Goal: Use online tool/utility: Utilize a website feature to perform a specific function

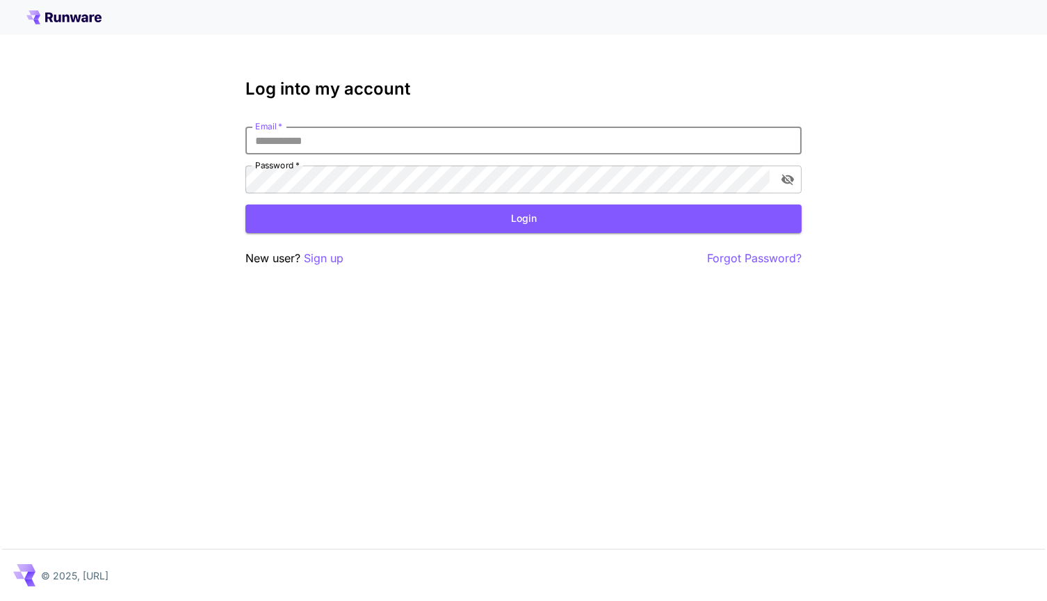
click at [277, 79] on h3 "Log into my account" at bounding box center [523, 88] width 556 height 19
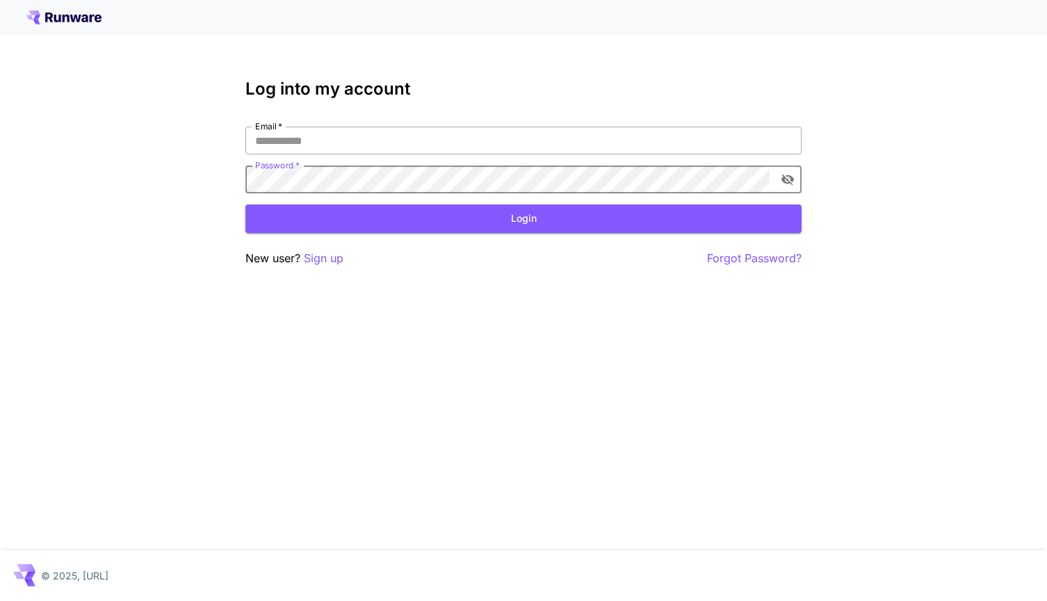
click at [424, 143] on input "Email   *" at bounding box center [523, 141] width 556 height 28
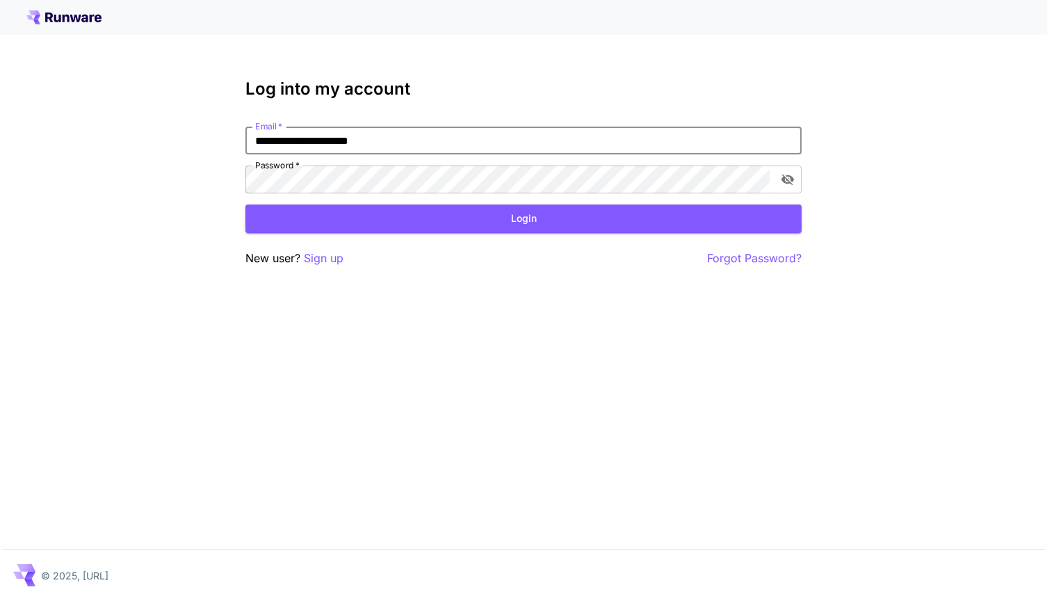
type input "**********"
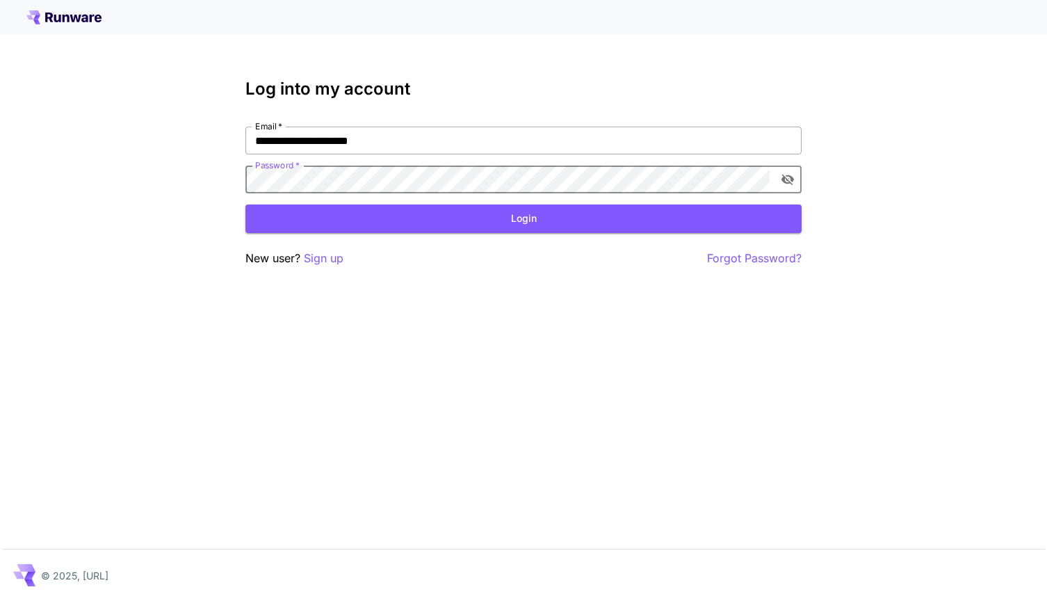
click at [523, 218] on button "Login" at bounding box center [523, 218] width 556 height 29
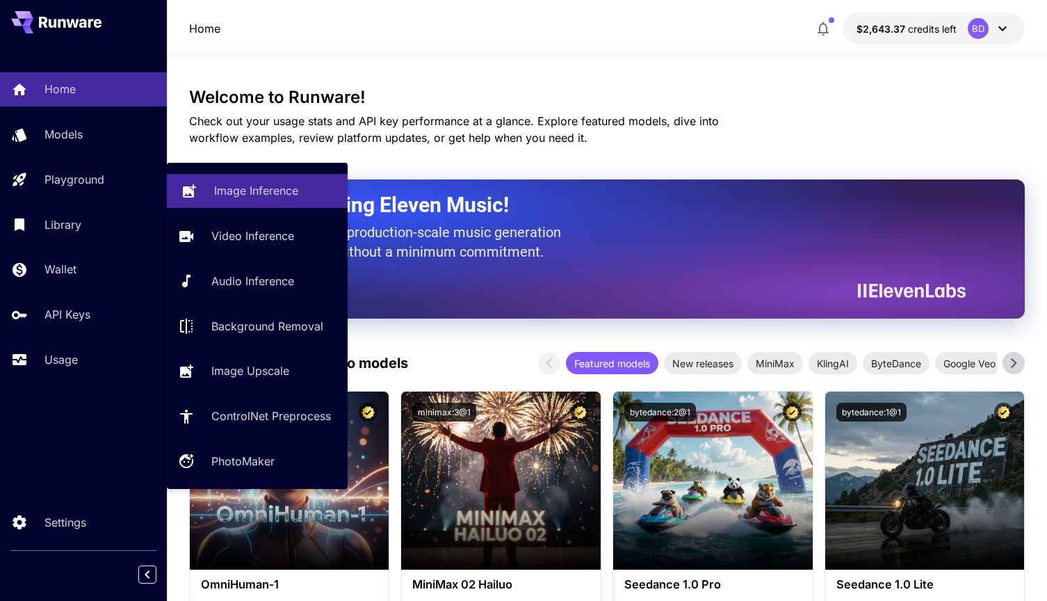
click at [260, 193] on p "Image Inference" at bounding box center [256, 190] width 84 height 17
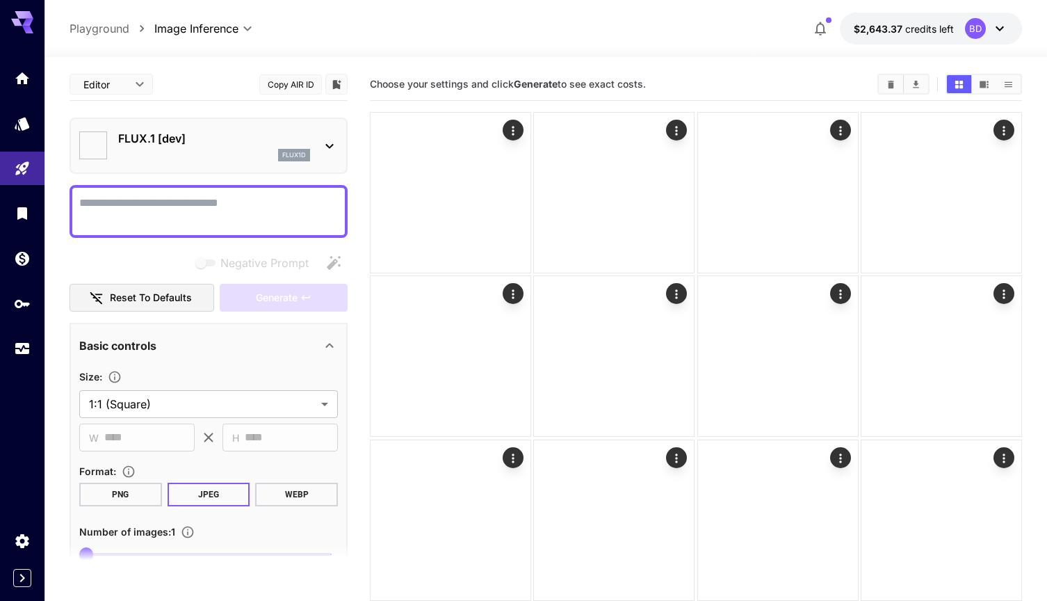
type input "**********"
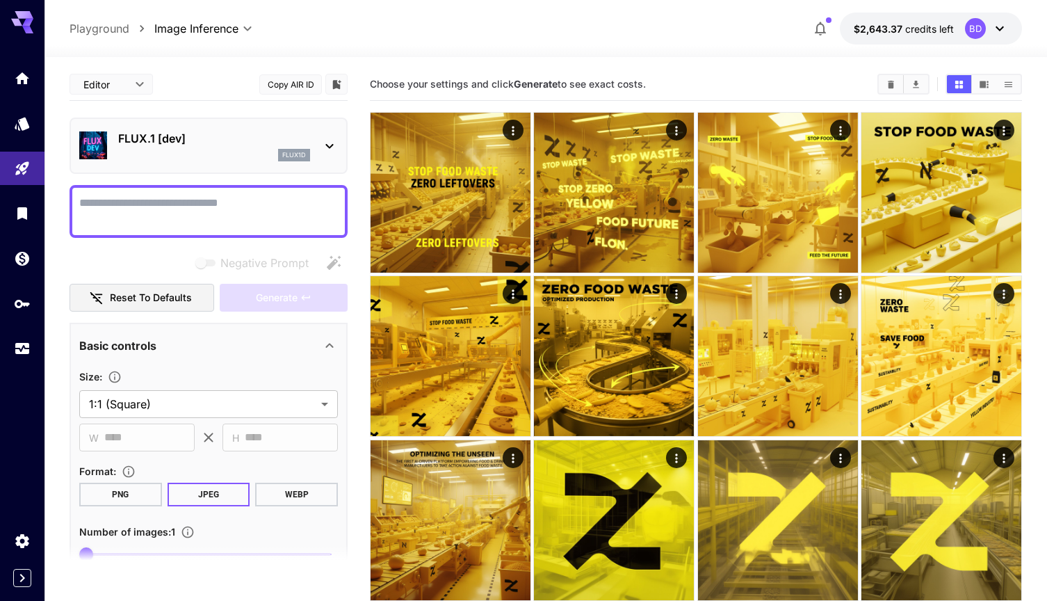
click at [212, 150] on div "flux1d" at bounding box center [214, 155] width 192 height 13
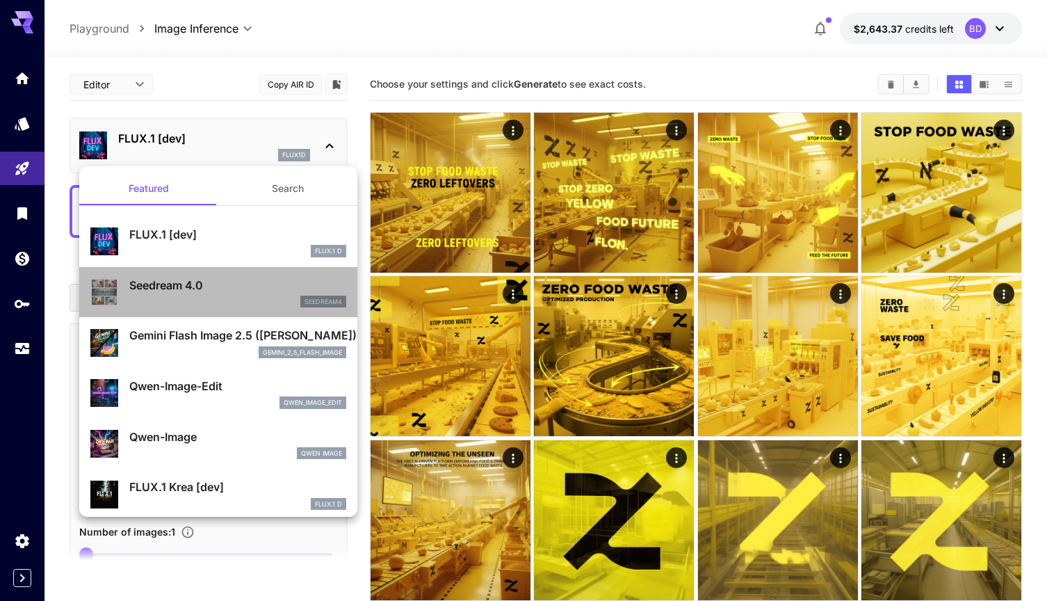
click at [207, 286] on p "Seedream 4.0" at bounding box center [237, 285] width 217 height 17
type input "**********"
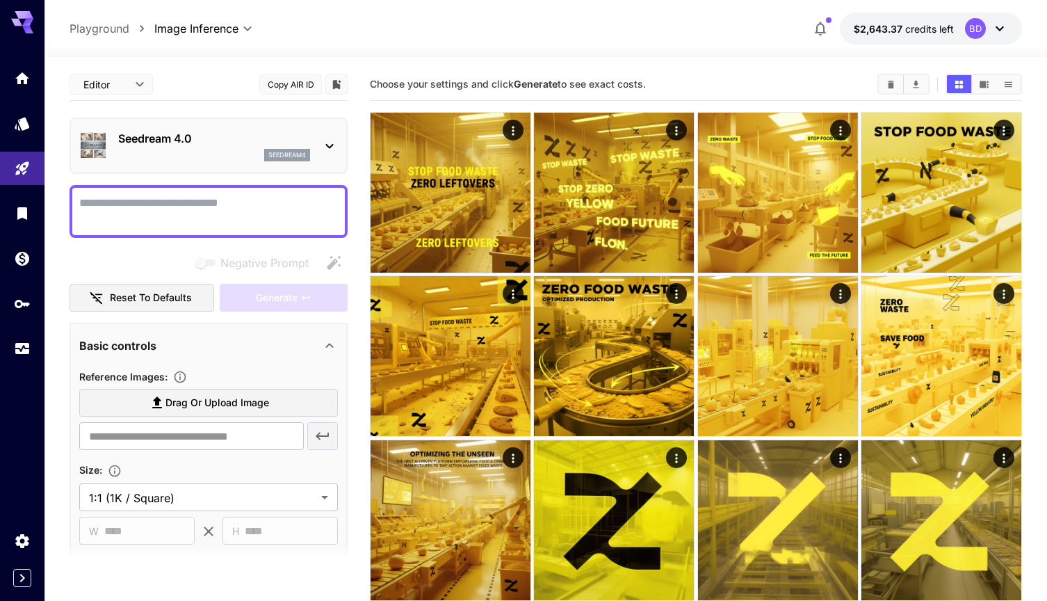
click at [220, 200] on textarea "Negative Prompt" at bounding box center [208, 211] width 259 height 33
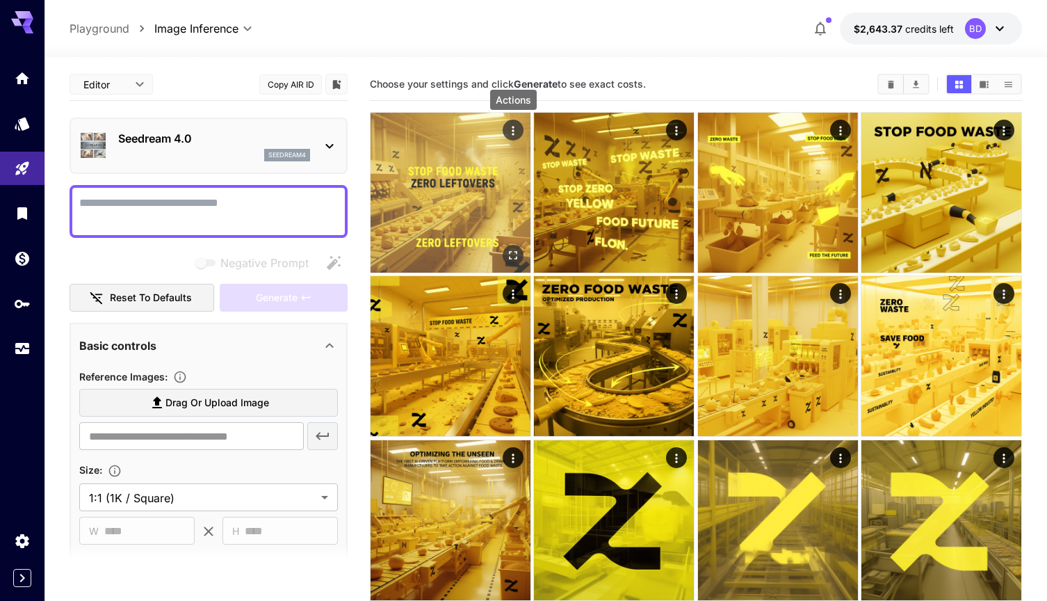
click at [514, 126] on icon "Actions" at bounding box center [513, 131] width 14 height 14
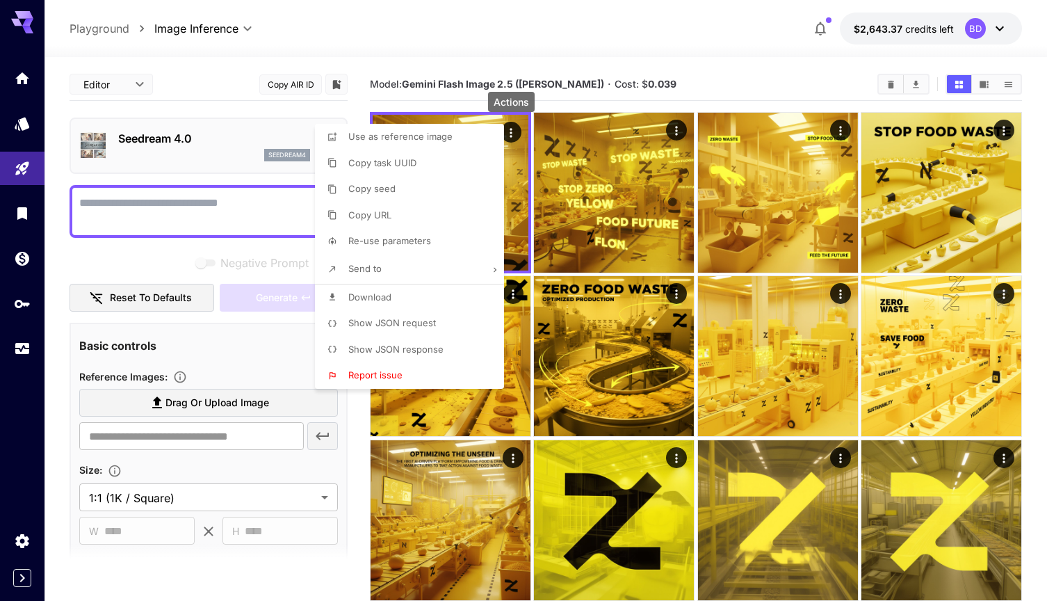
click at [459, 243] on li "Re-use parameters" at bounding box center [413, 241] width 197 height 26
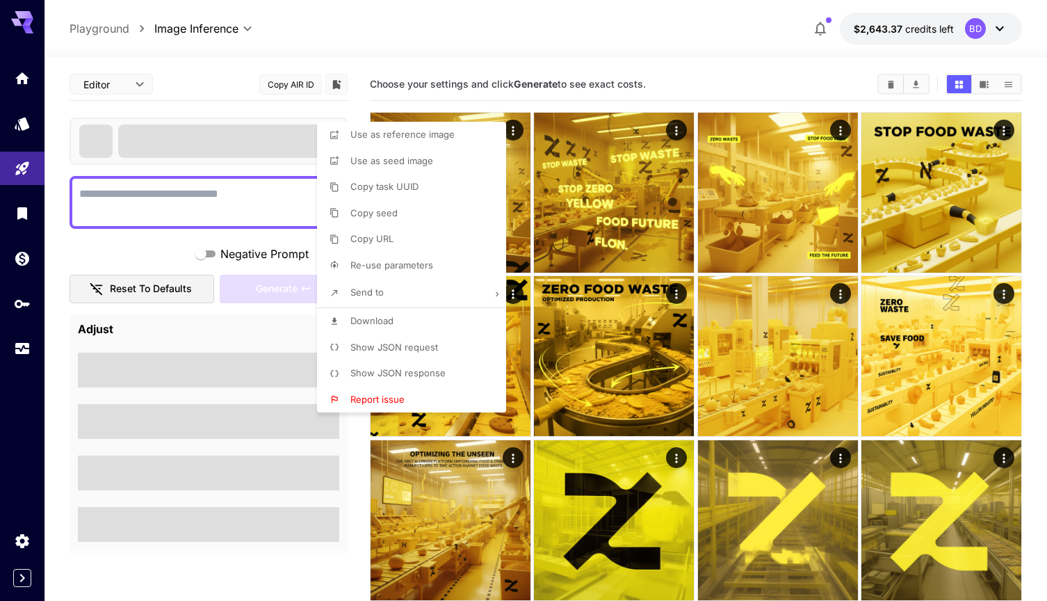
type textarea "**********"
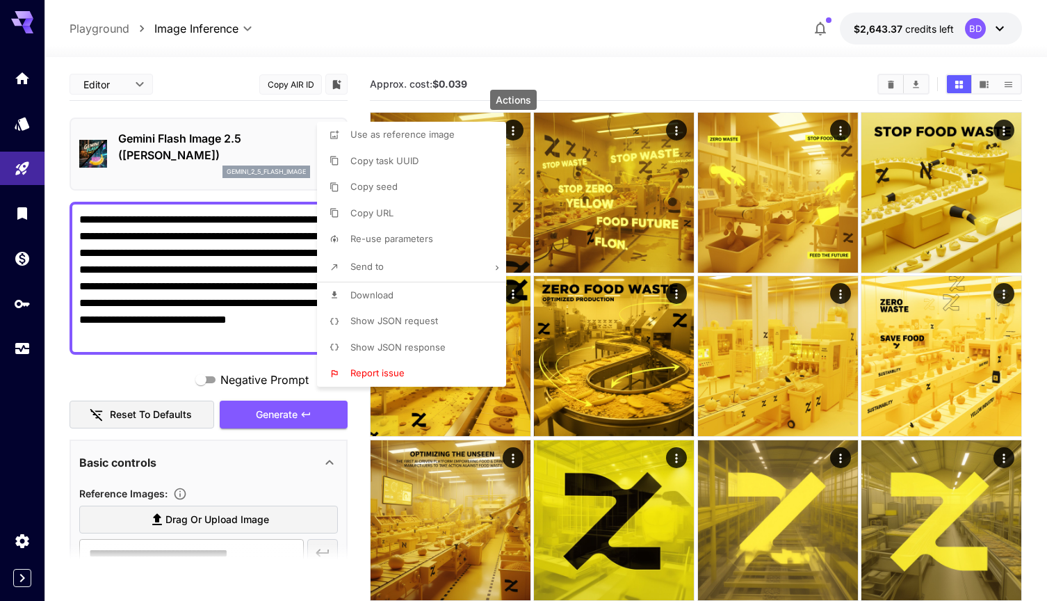
click at [188, 179] on div at bounding box center [523, 300] width 1047 height 601
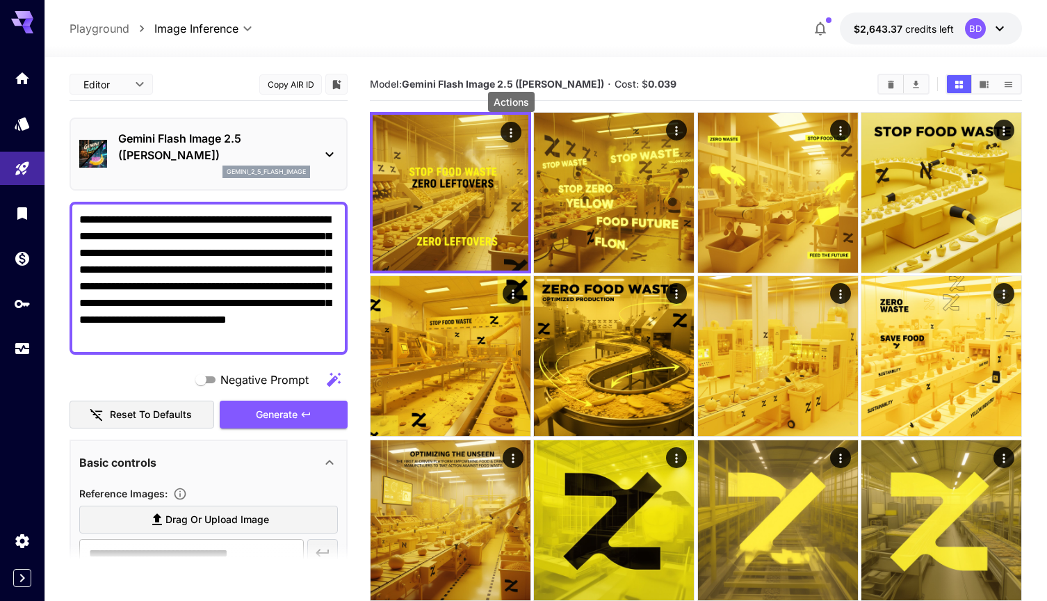
click at [193, 160] on p "Gemini Flash Image 2.5 ([PERSON_NAME])" at bounding box center [214, 146] width 192 height 33
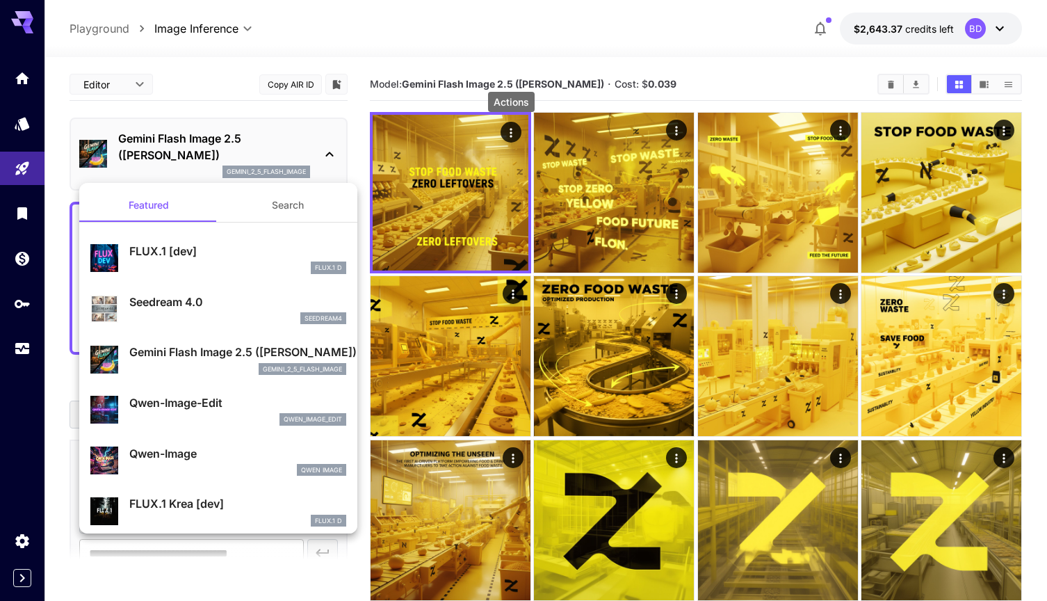
click at [155, 309] on p "Seedream 4.0" at bounding box center [237, 301] width 217 height 17
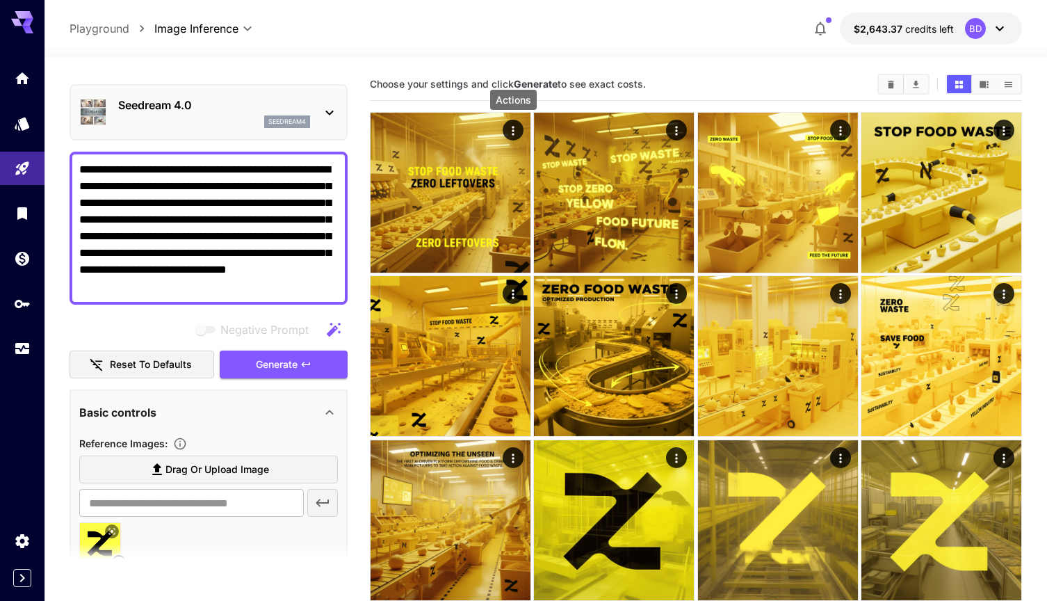
scroll to position [46, 0]
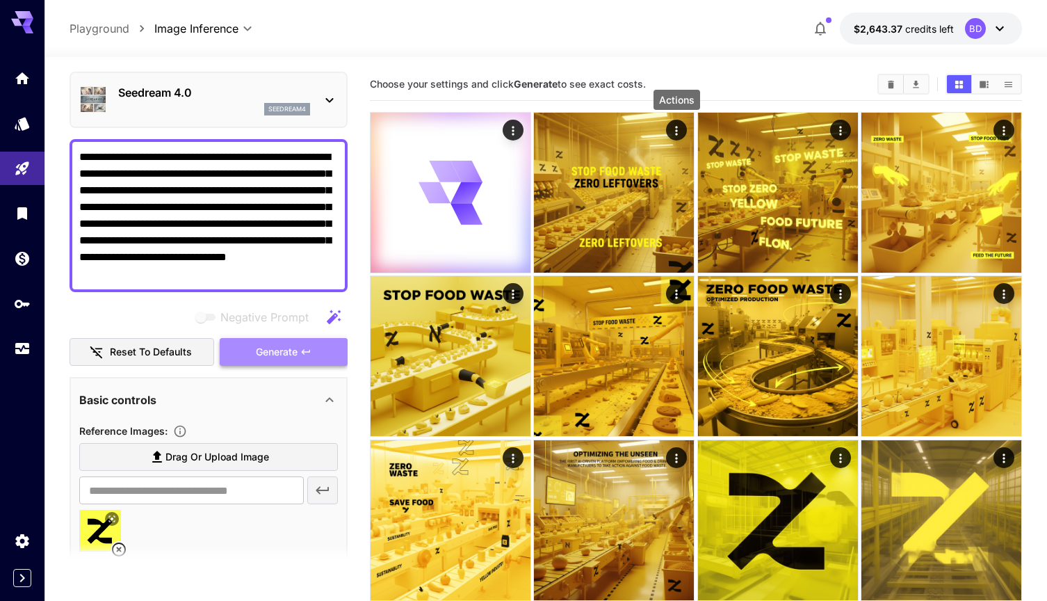
click at [305, 354] on icon "button" at bounding box center [305, 351] width 11 height 11
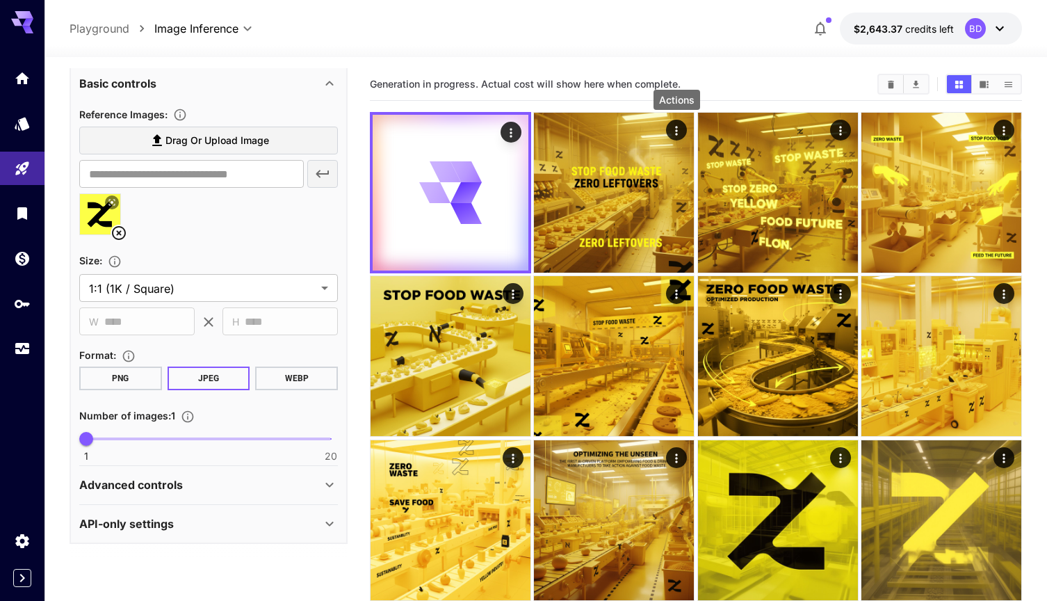
scroll to position [361, 0]
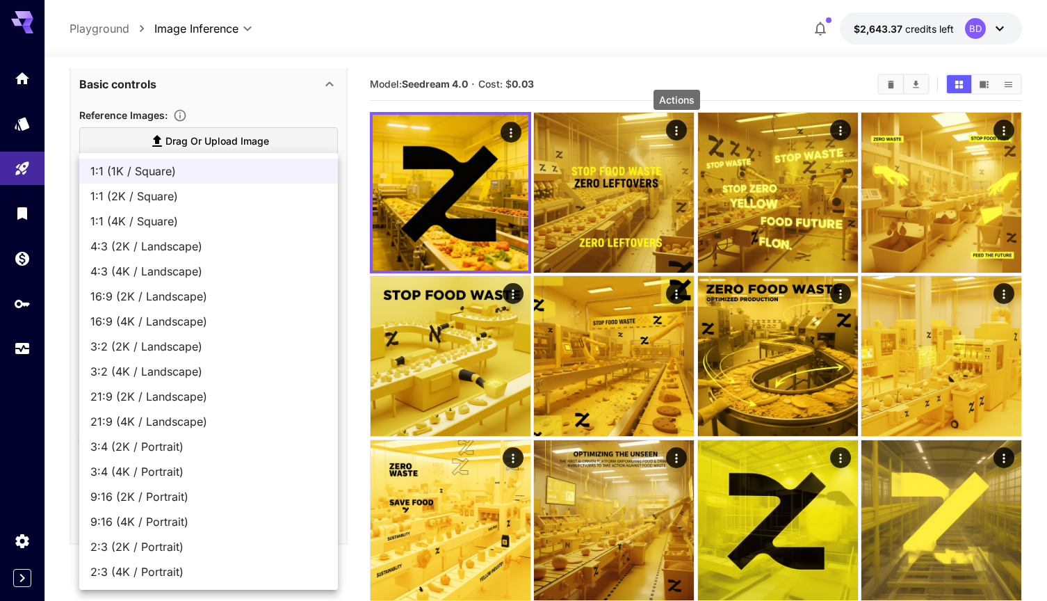
click at [270, 300] on span "16:9 (2K / Landscape)" at bounding box center [208, 296] width 236 height 17
type input "**********"
type input "****"
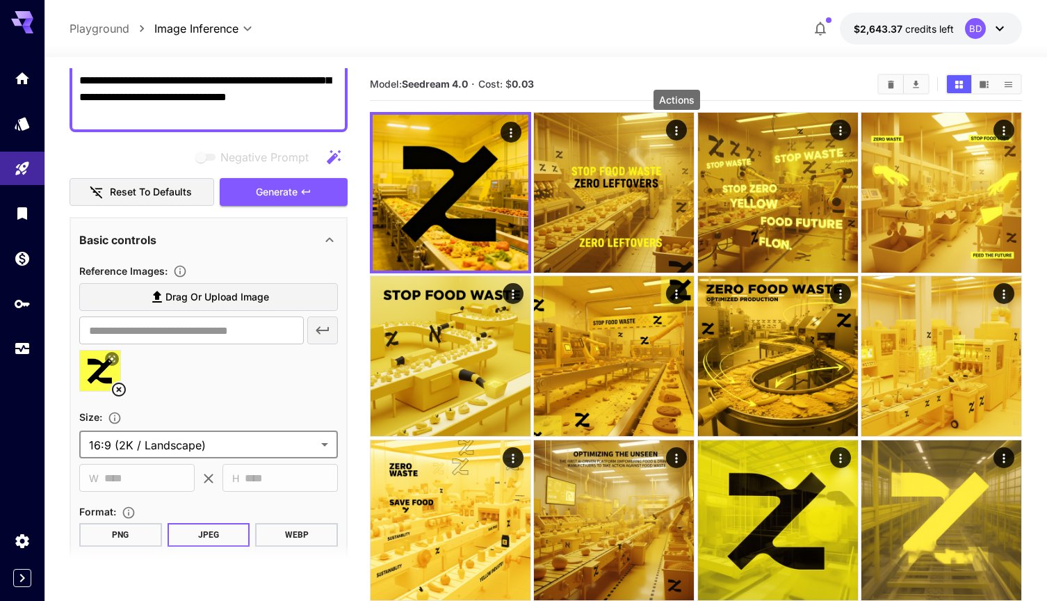
scroll to position [200, 0]
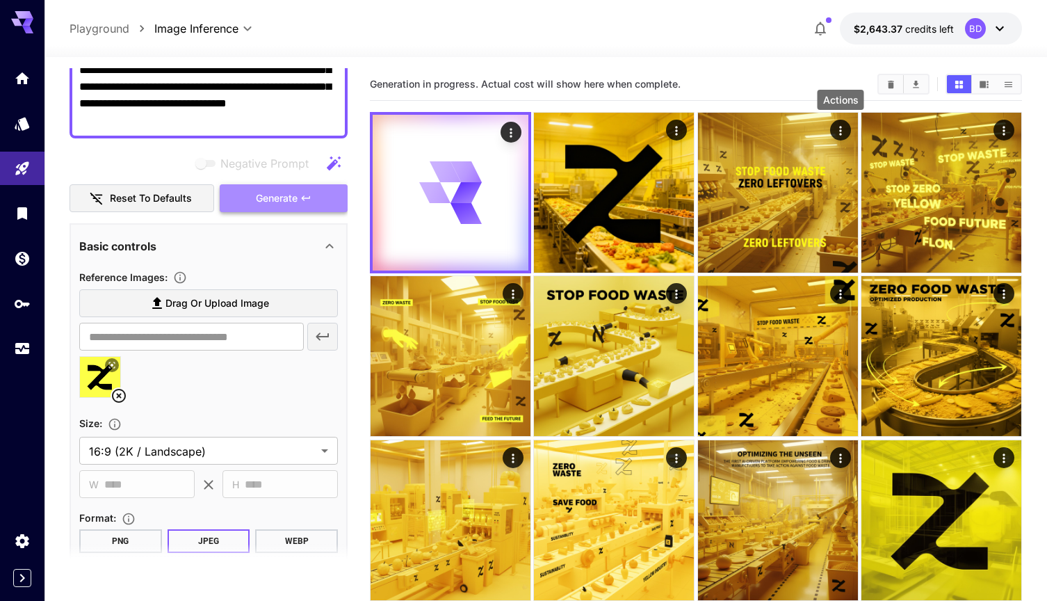
click at [284, 197] on span "Generate" at bounding box center [277, 198] width 42 height 17
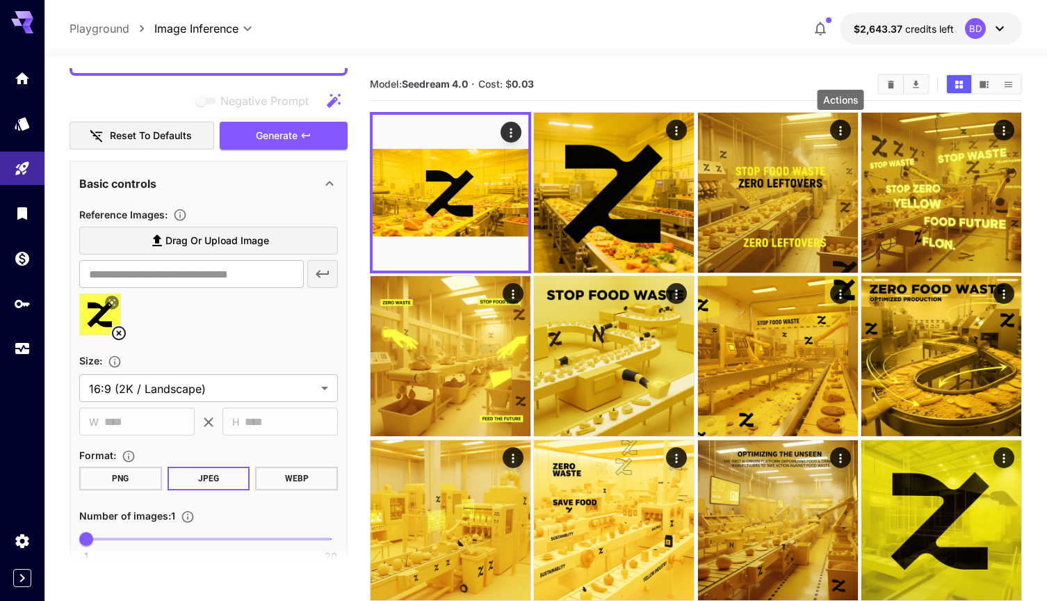
scroll to position [275, 0]
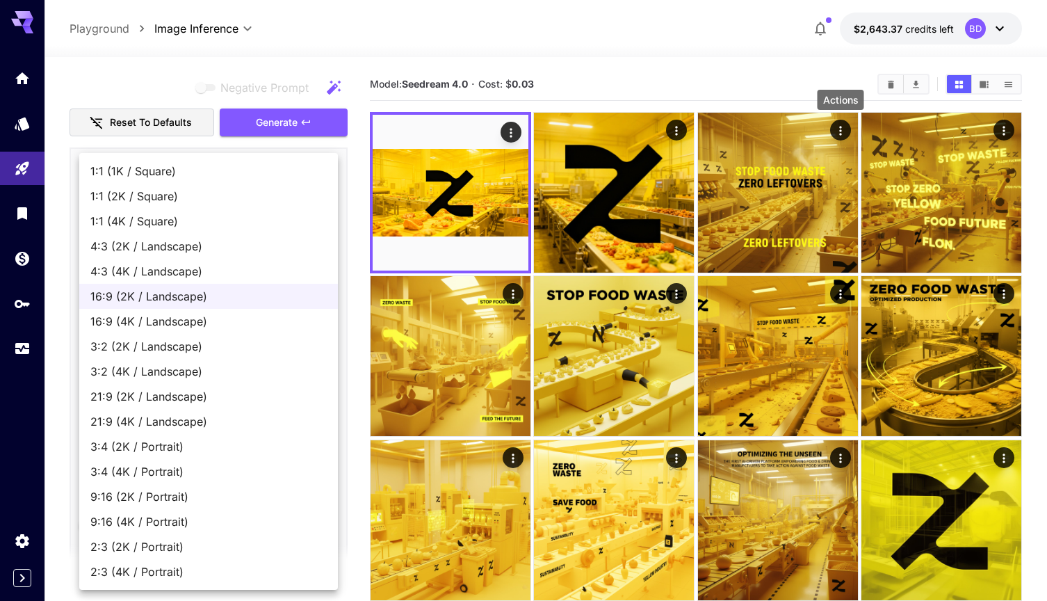
click at [268, 397] on span "21:9 (2K / Landscape)" at bounding box center [208, 396] width 236 height 17
type input "**********"
type input "****"
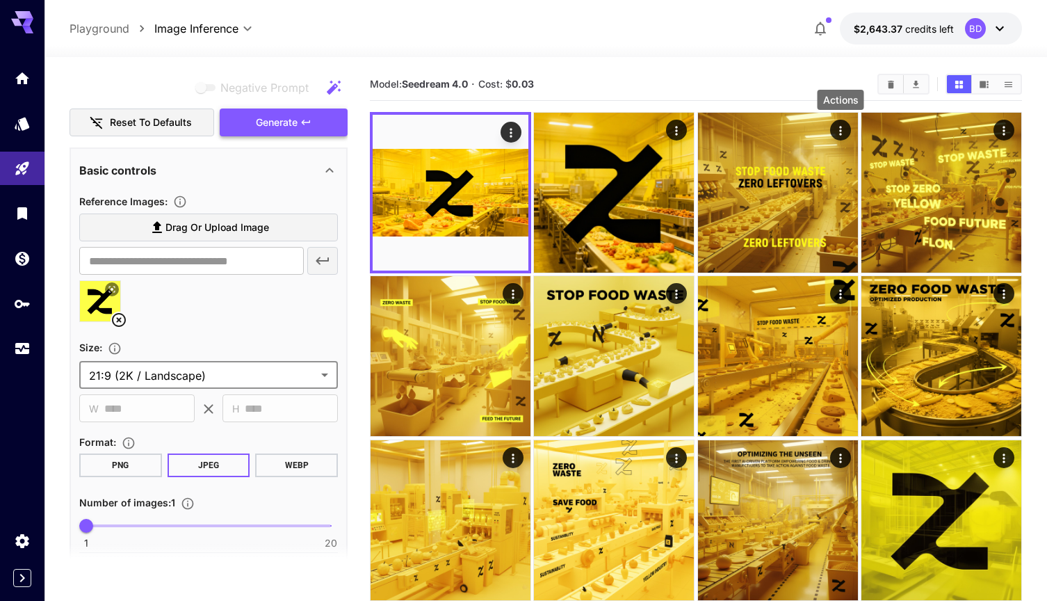
click at [302, 123] on icon "button" at bounding box center [305, 122] width 11 height 11
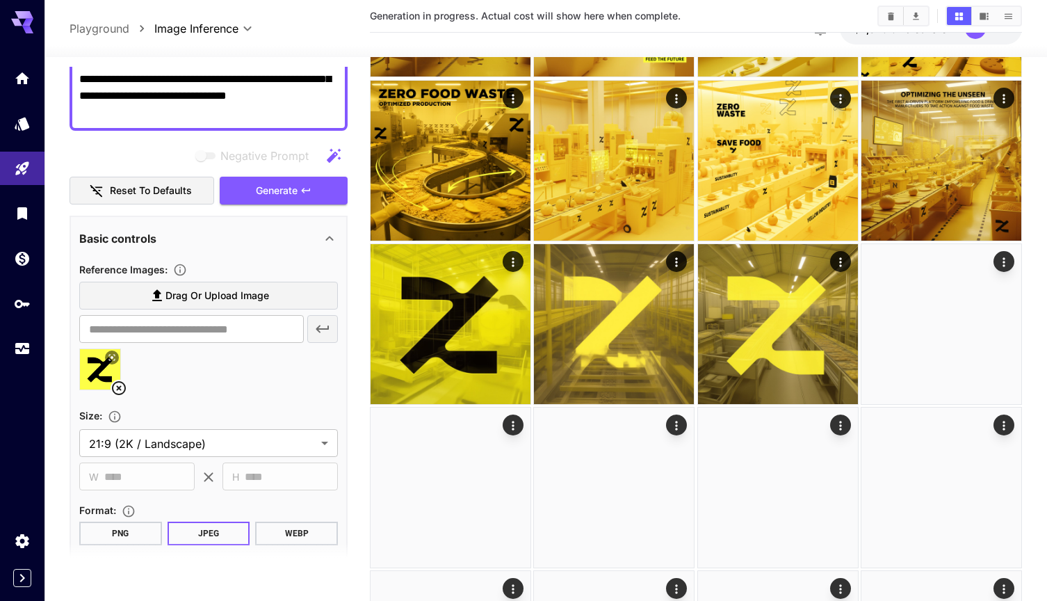
scroll to position [249, 0]
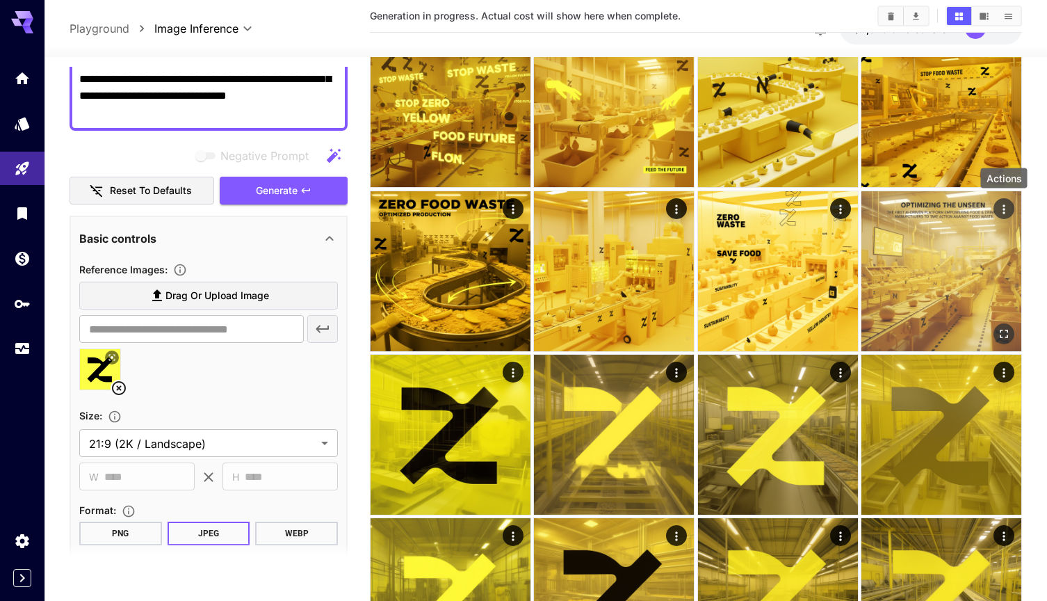
click at [1006, 205] on icon "Actions" at bounding box center [1004, 209] width 14 height 14
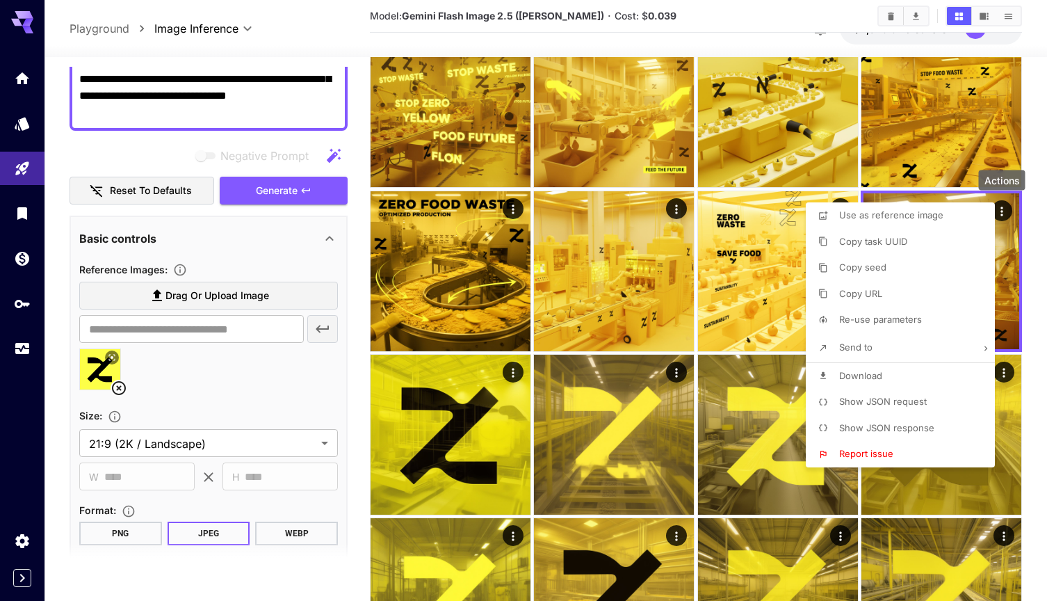
click at [918, 323] on p "Re-use parameters" at bounding box center [880, 320] width 83 height 14
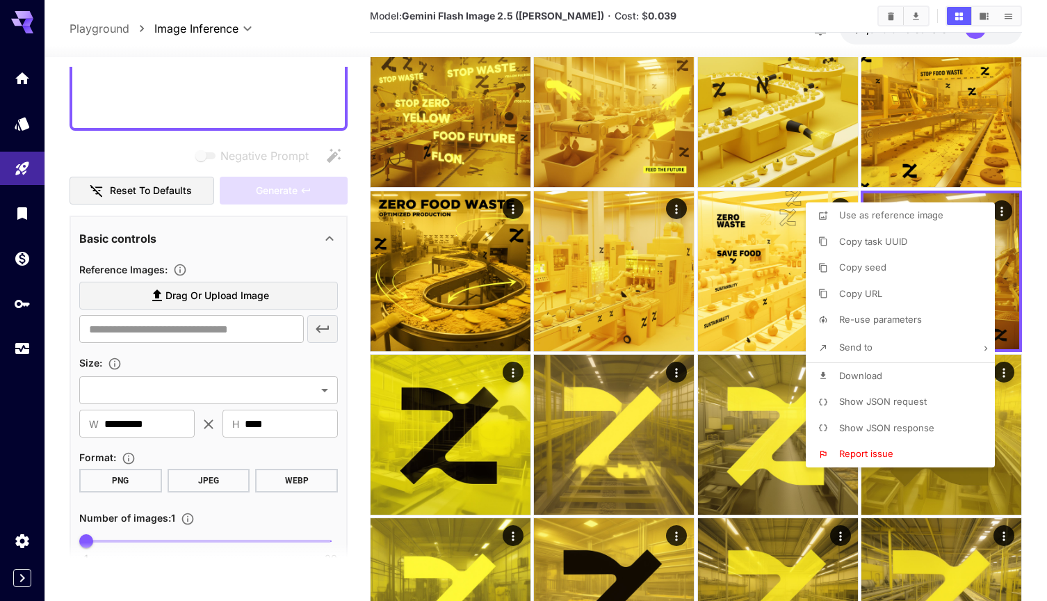
type textarea "**********"
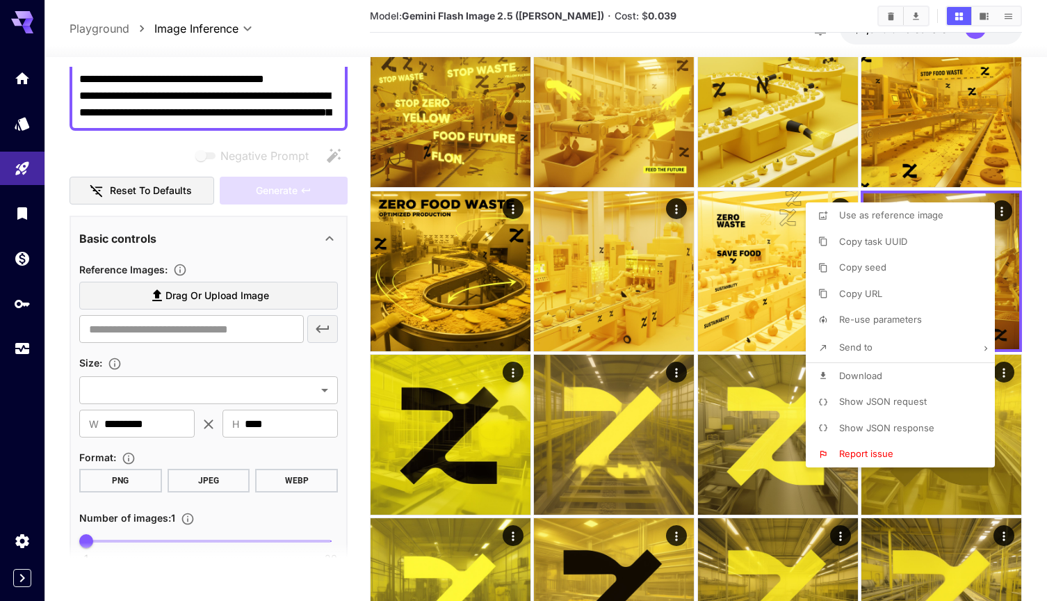
scroll to position [189, 0]
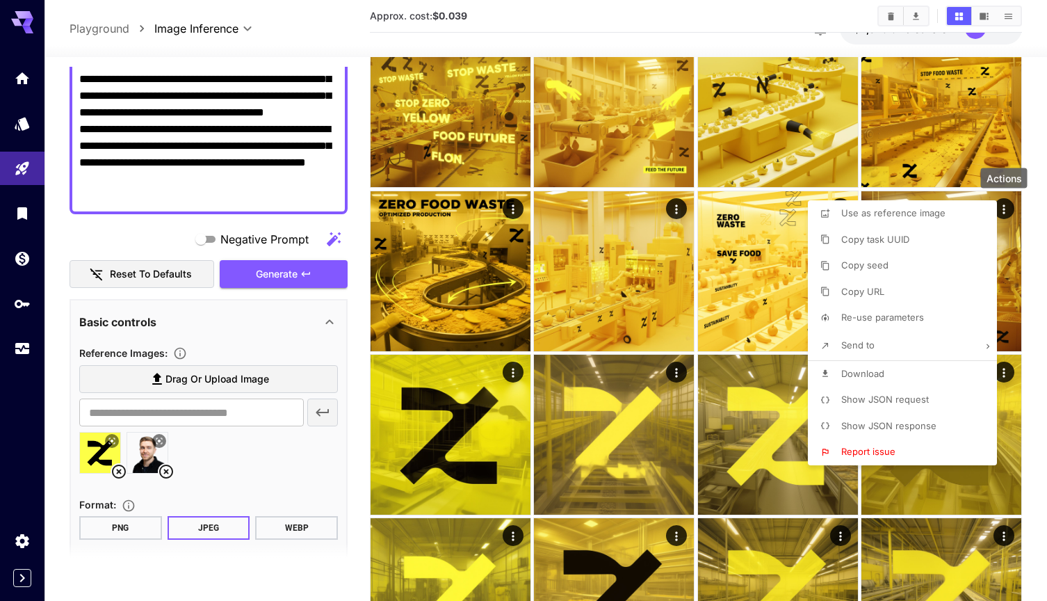
click at [168, 471] on div at bounding box center [523, 300] width 1047 height 601
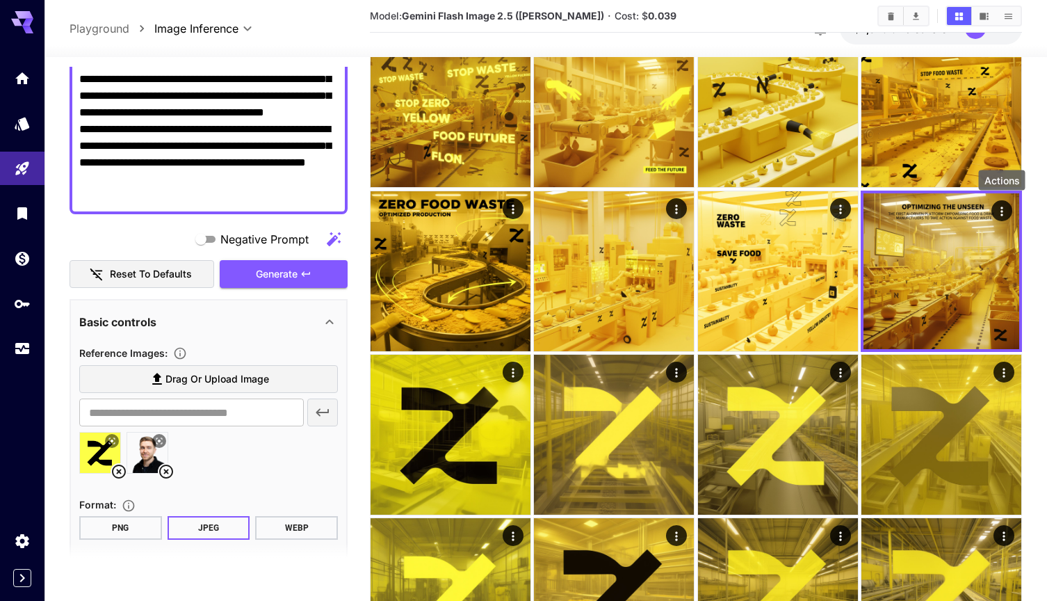
click at [170, 471] on icon at bounding box center [166, 471] width 17 height 17
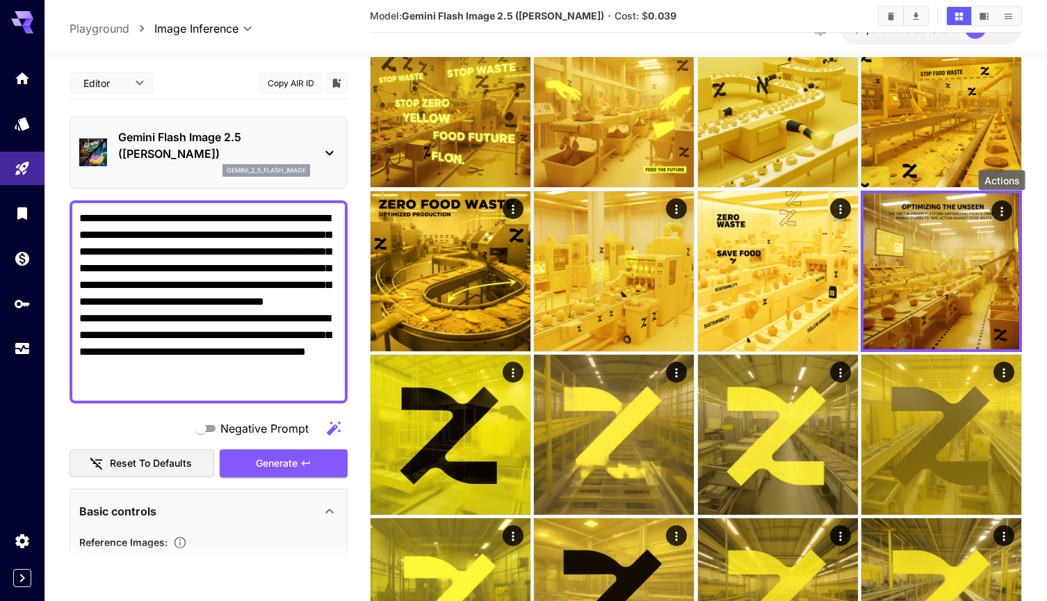
scroll to position [0, 0]
click at [266, 136] on p "Gemini Flash Image 2.5 ([PERSON_NAME])" at bounding box center [214, 145] width 192 height 33
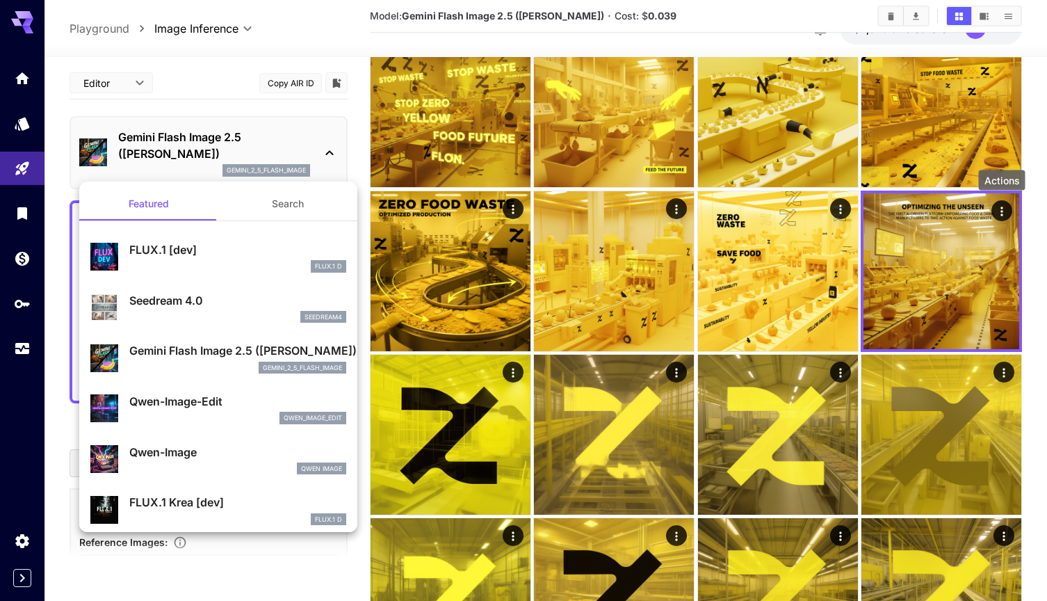
click at [200, 304] on p "Seedream 4.0" at bounding box center [237, 300] width 217 height 17
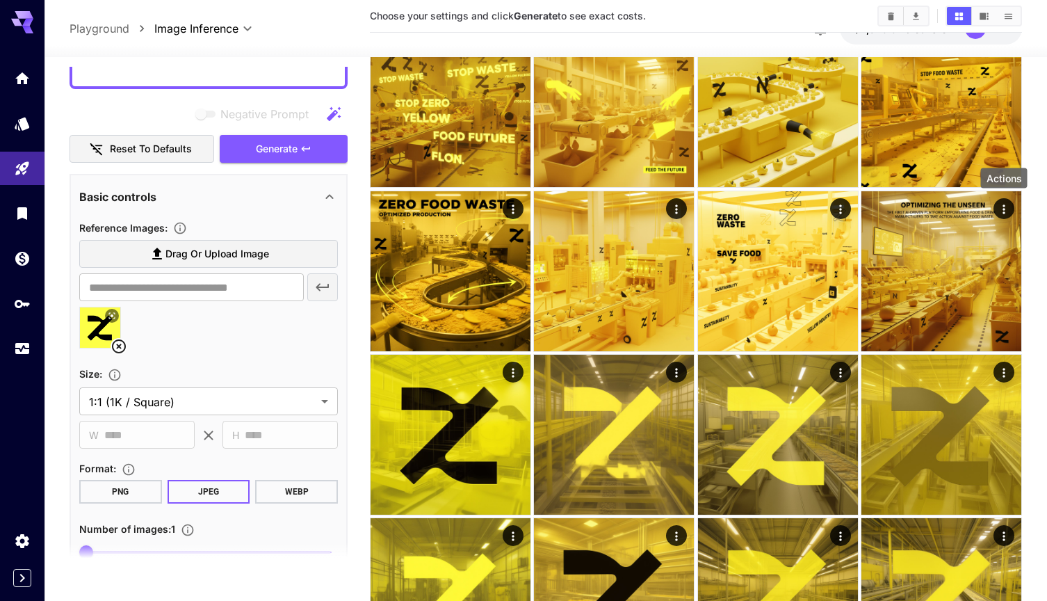
scroll to position [305, 0]
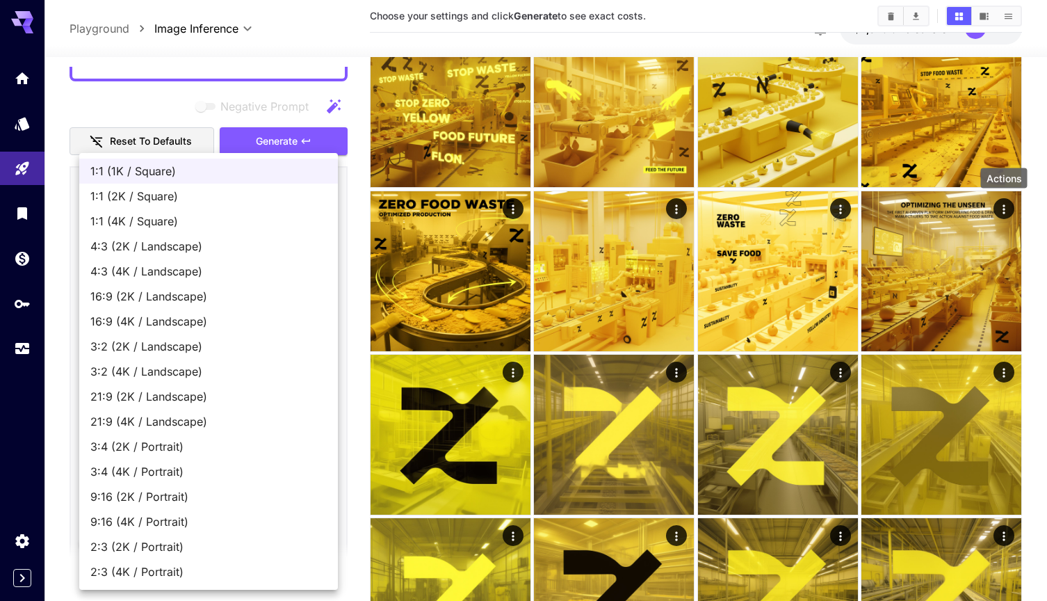
click at [206, 396] on span "21:9 (2K / Landscape)" at bounding box center [208, 396] width 236 height 17
type input "**********"
type input "****"
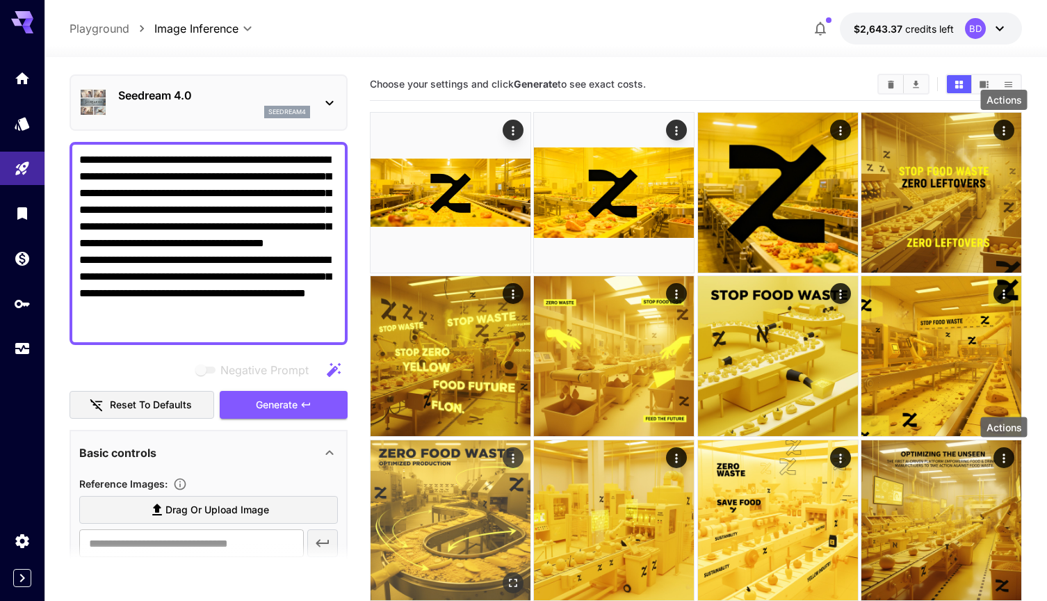
scroll to position [0, 0]
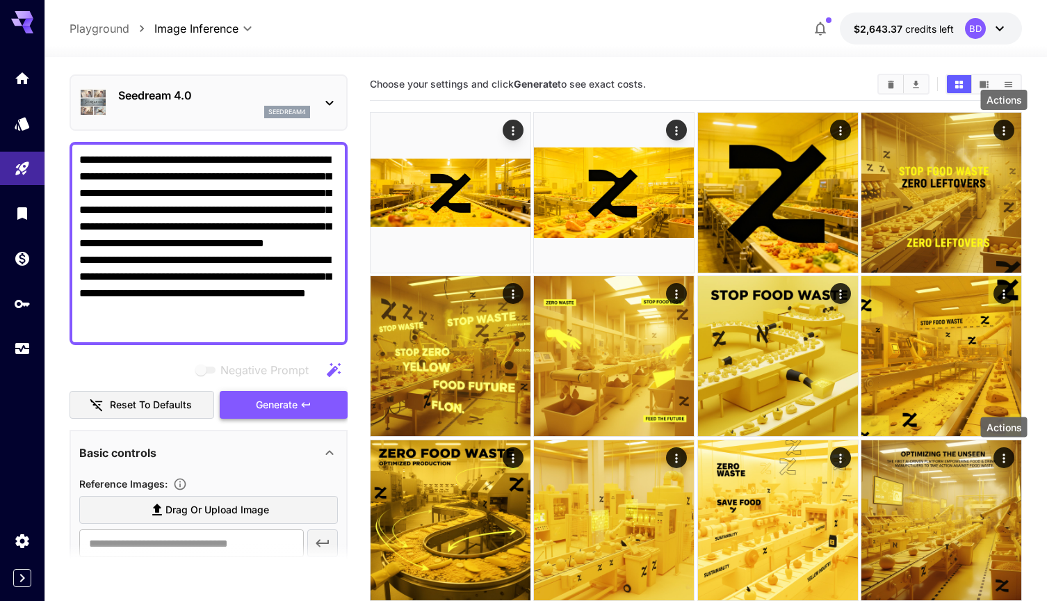
click at [284, 405] on span "Generate" at bounding box center [277, 404] width 42 height 17
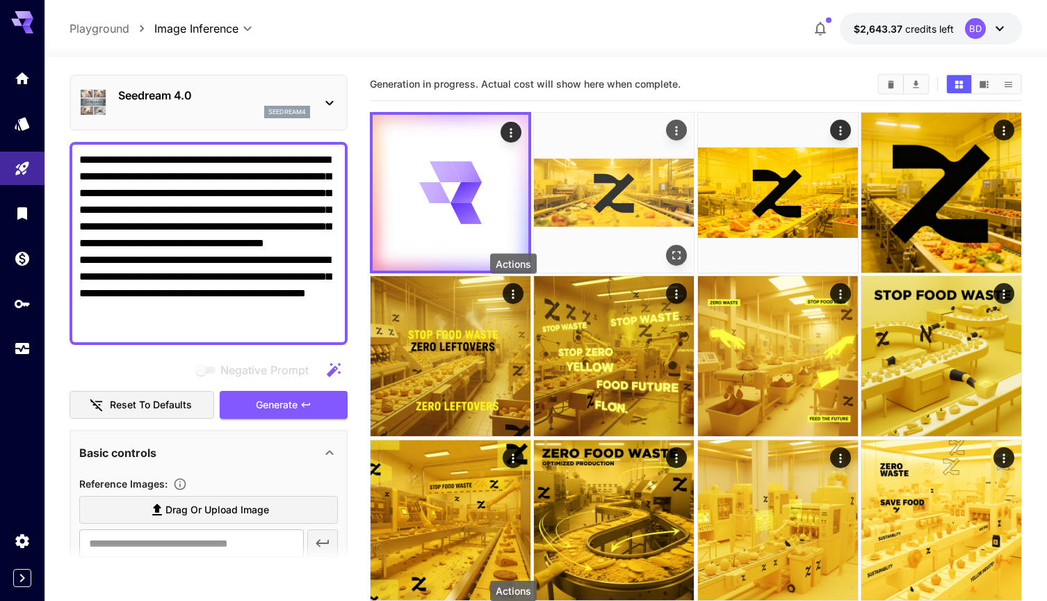
click at [677, 258] on icon "Open in fullscreen" at bounding box center [676, 255] width 14 height 14
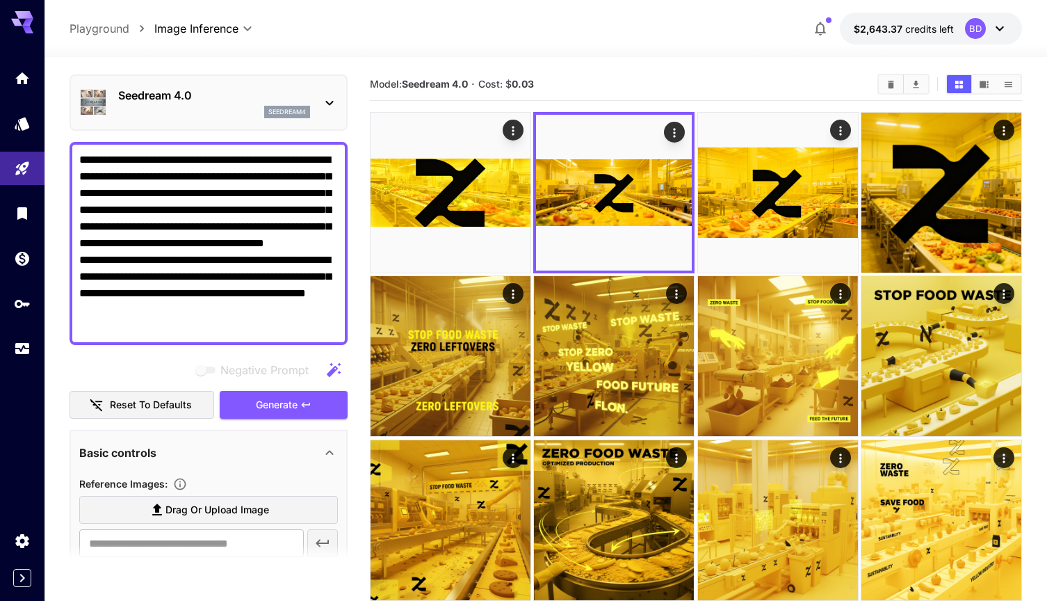
click at [205, 324] on textarea "**********" at bounding box center [208, 244] width 259 height 184
drag, startPoint x: 184, startPoint y: 258, endPoint x: 293, endPoint y: 253, distance: 109.9
click at [293, 253] on textarea "**********" at bounding box center [208, 244] width 259 height 184
click at [318, 326] on textarea "**********" at bounding box center [208, 244] width 259 height 184
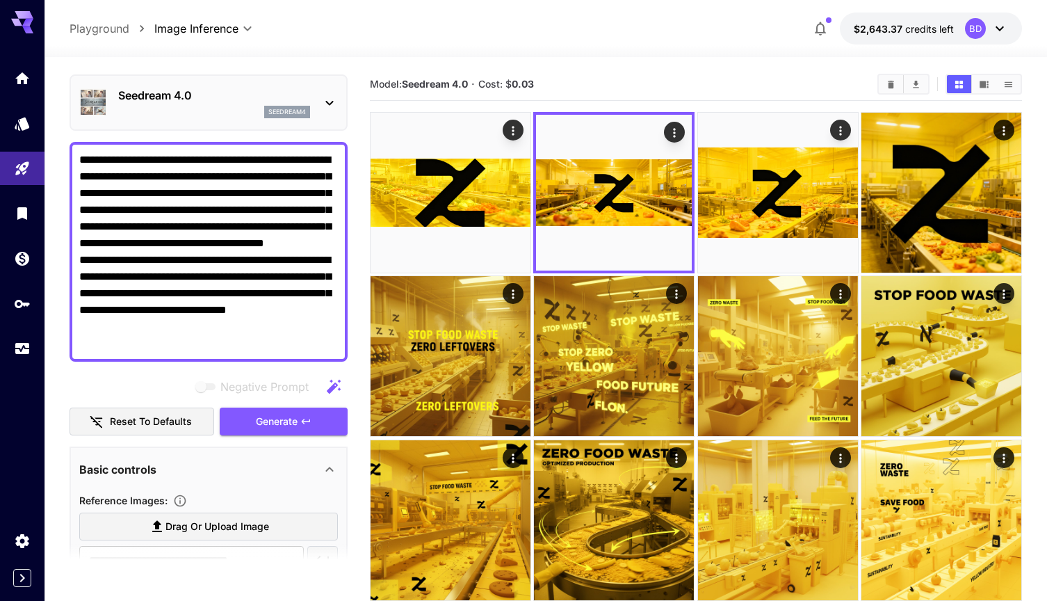
paste textarea "**********"
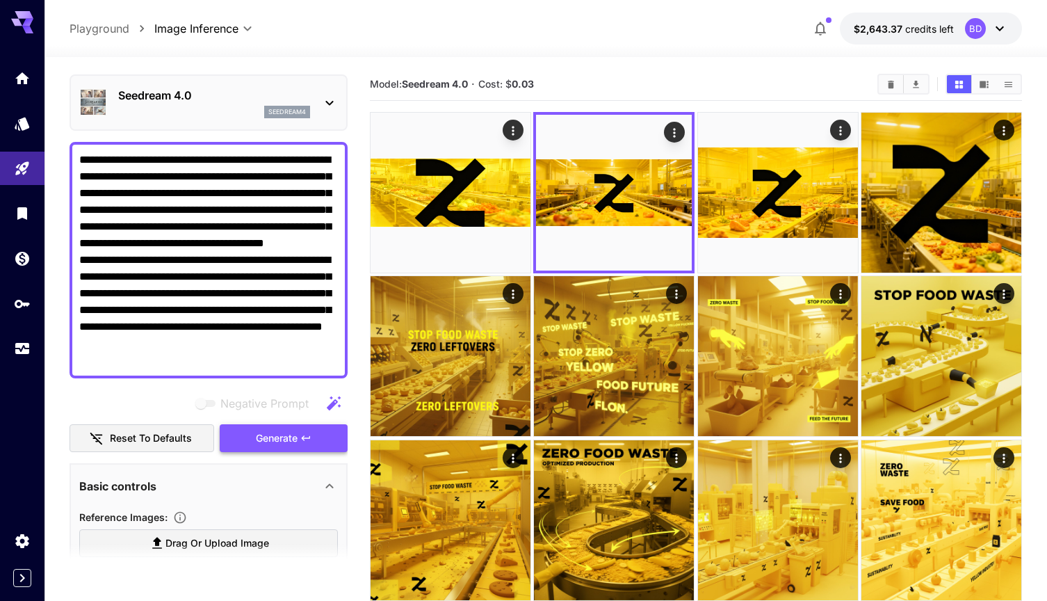
type textarea "**********"
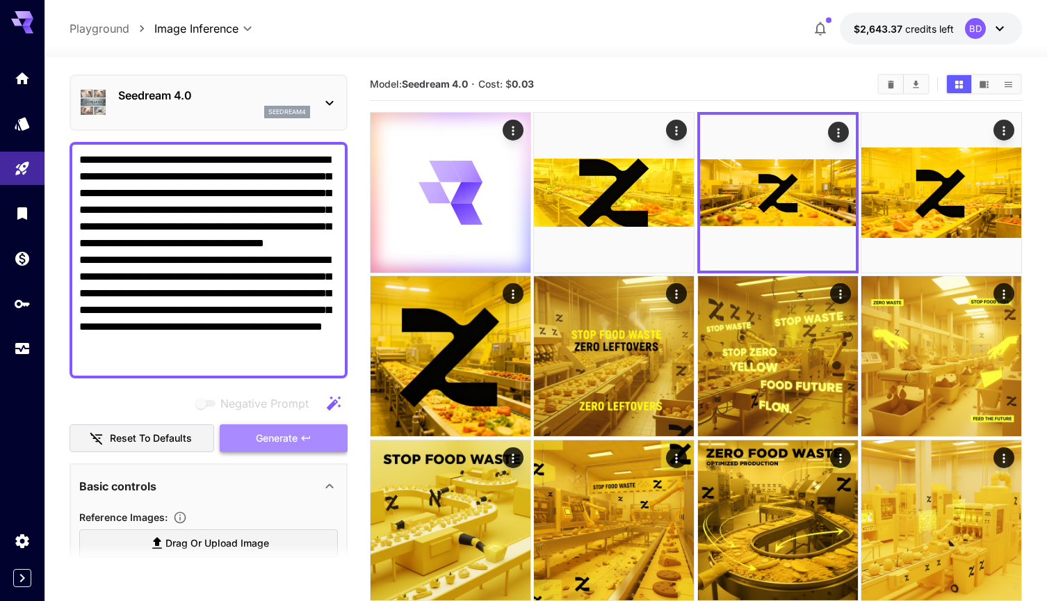
click at [304, 440] on icon "button" at bounding box center [305, 437] width 11 height 11
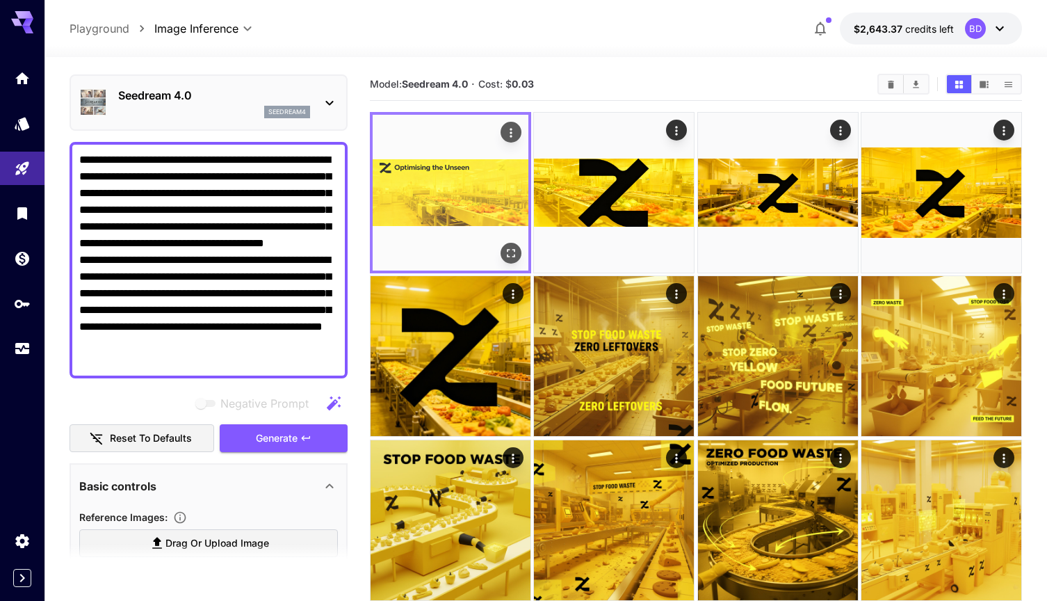
click at [474, 200] on img at bounding box center [451, 193] width 156 height 156
click at [513, 254] on icon "Open in fullscreen" at bounding box center [511, 253] width 14 height 14
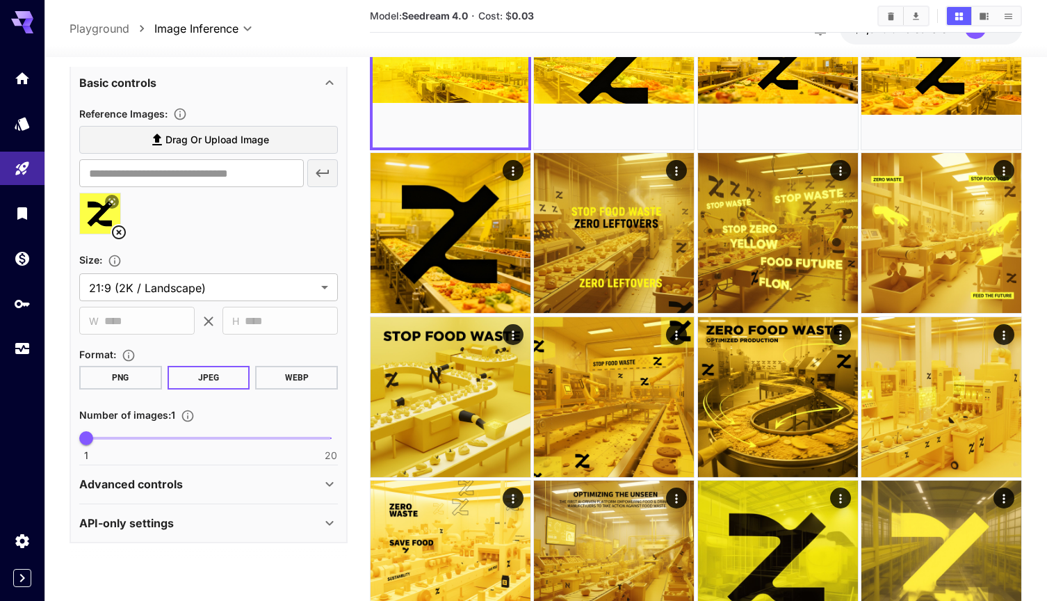
scroll to position [129, 0]
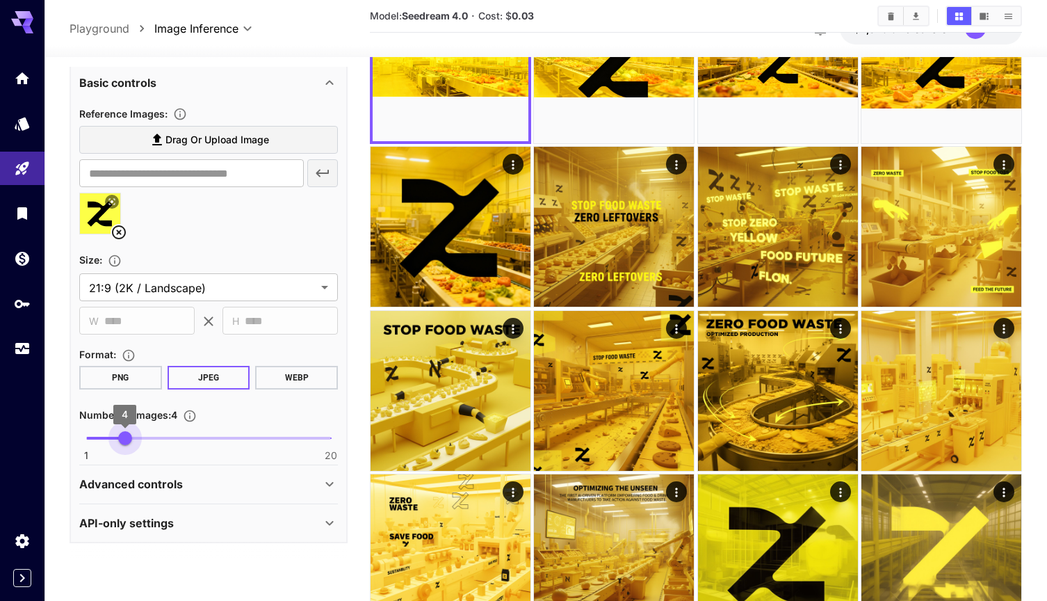
drag, startPoint x: 90, startPoint y: 437, endPoint x: 129, endPoint y: 434, distance: 38.3
click at [129, 434] on span "4" at bounding box center [125, 438] width 14 height 14
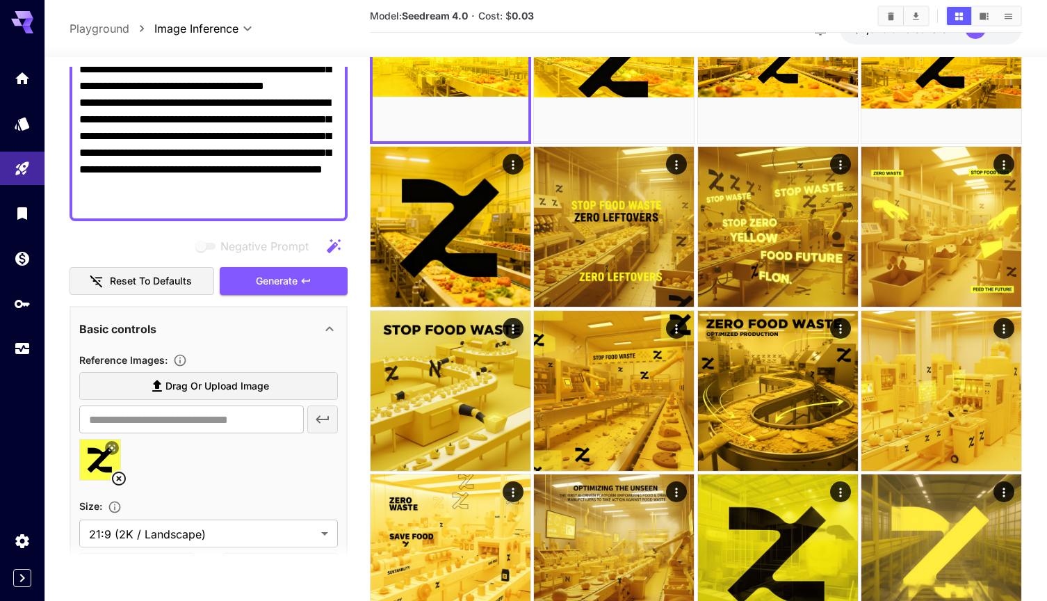
scroll to position [195, 0]
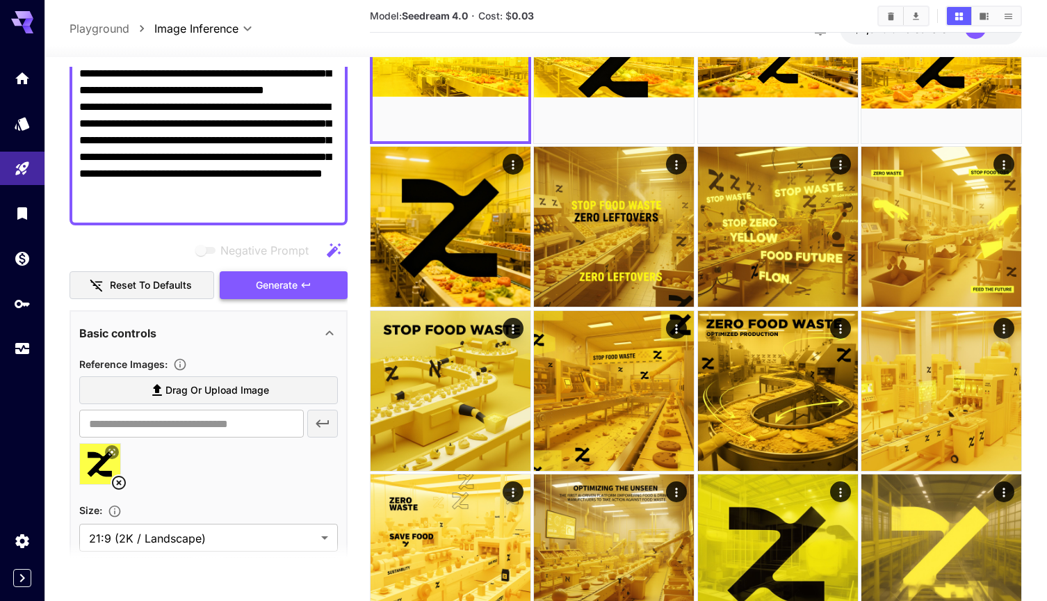
click at [298, 292] on span "Generate" at bounding box center [277, 285] width 42 height 17
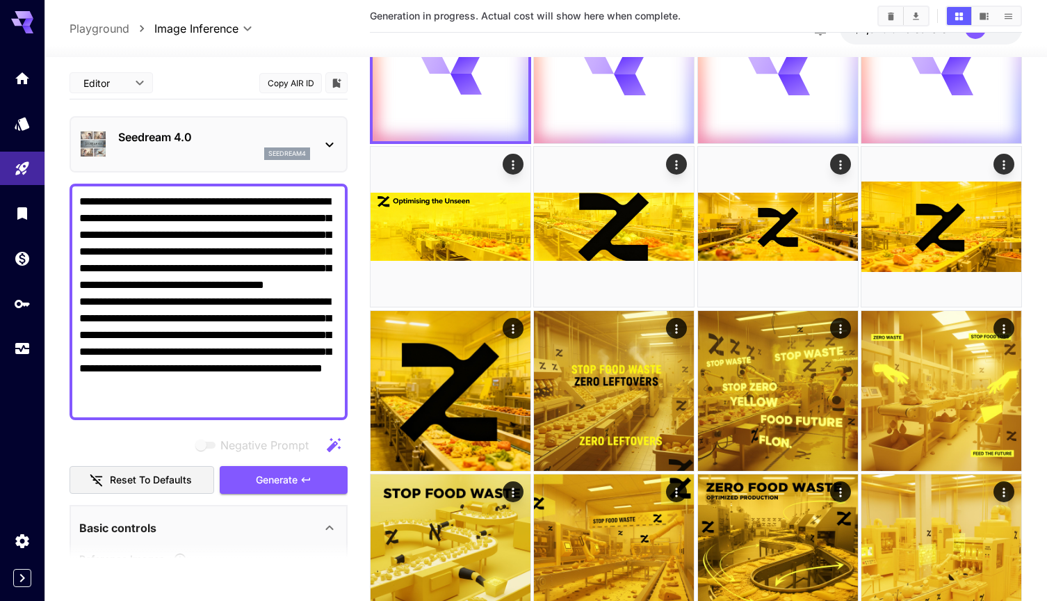
scroll to position [0, 0]
click at [231, 147] on div "seedream4" at bounding box center [214, 153] width 192 height 13
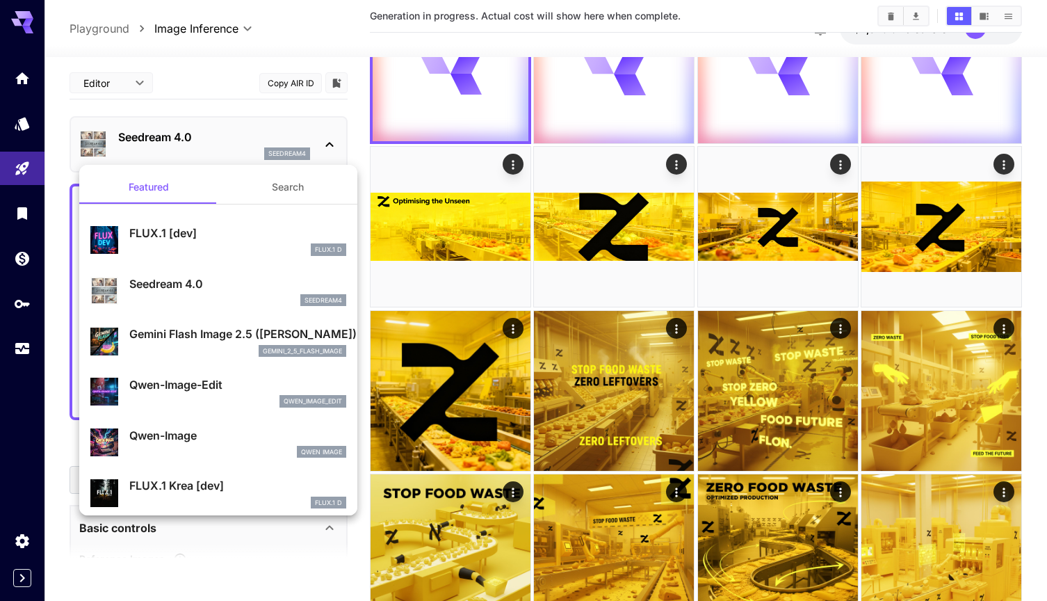
click at [193, 342] on div "Gemini Flash Image 2.5 (Nano Banana) gemini_2_5_flash_image" at bounding box center [237, 340] width 217 height 31
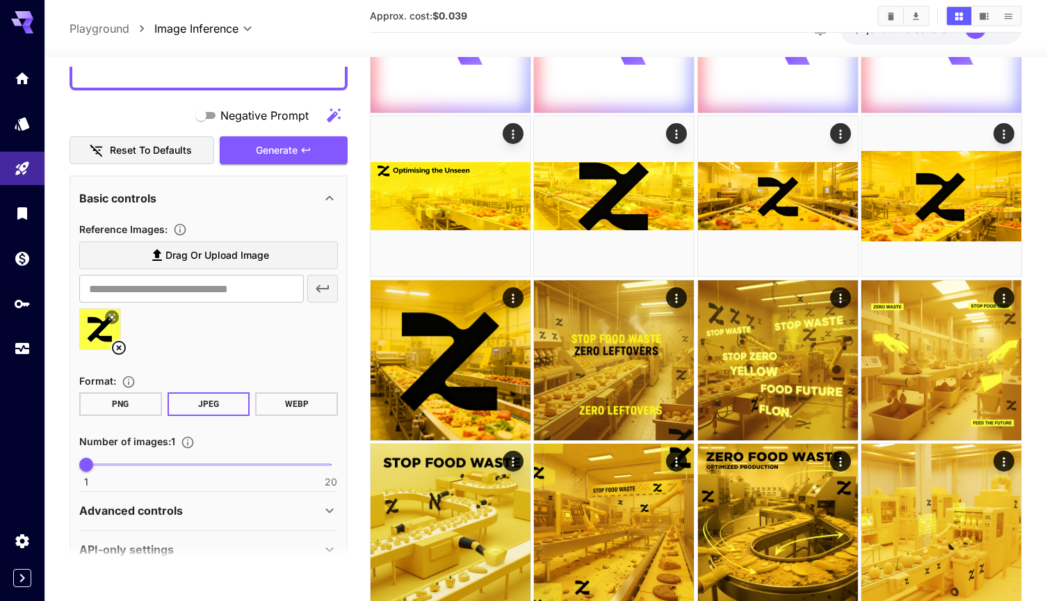
scroll to position [348, 0]
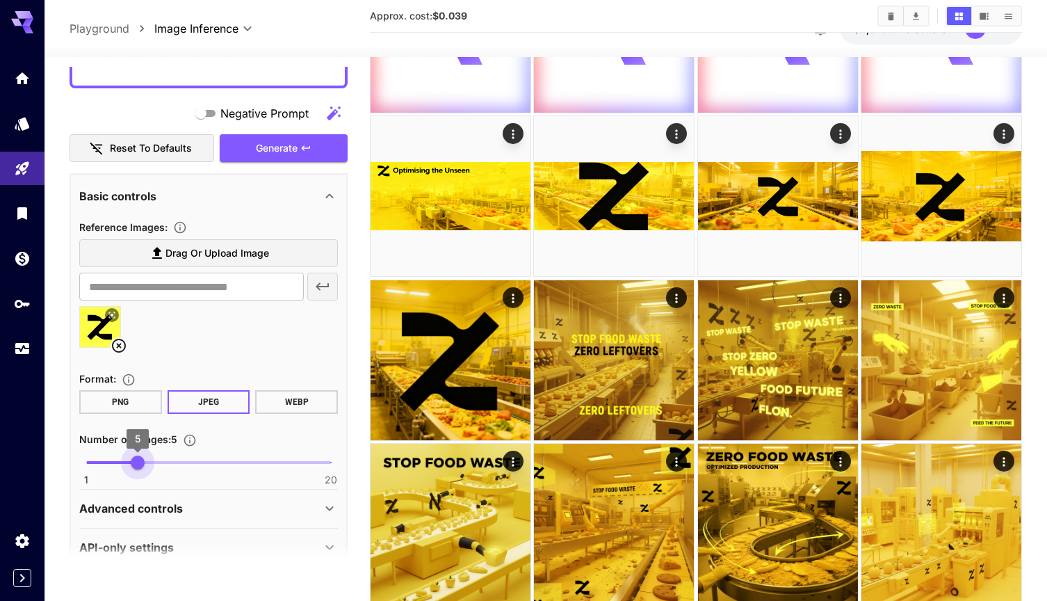
type input "*"
drag, startPoint x: 90, startPoint y: 461, endPoint x: 129, endPoint y: 460, distance: 39.7
click at [129, 460] on span "4" at bounding box center [125, 462] width 14 height 14
click at [235, 501] on div "Advanced controls" at bounding box center [200, 508] width 242 height 17
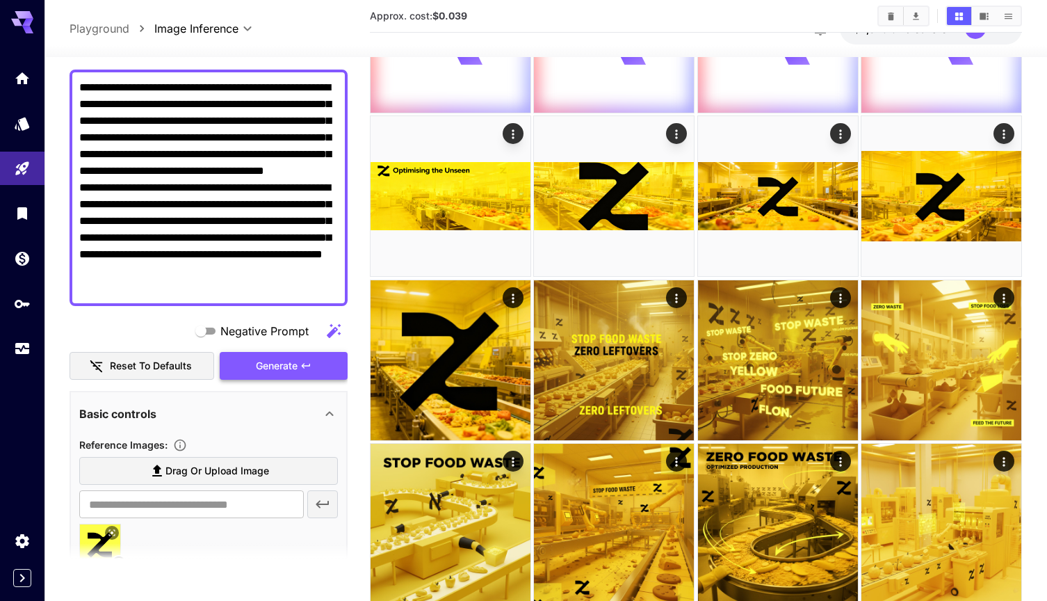
scroll to position [141, 0]
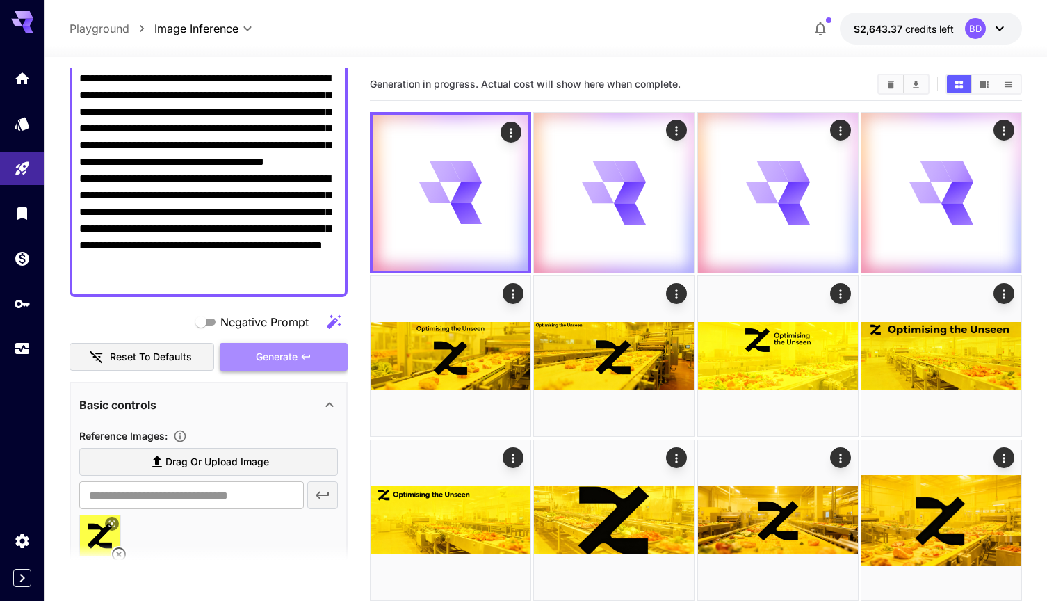
click at [308, 346] on button "Generate" at bounding box center [284, 357] width 128 height 29
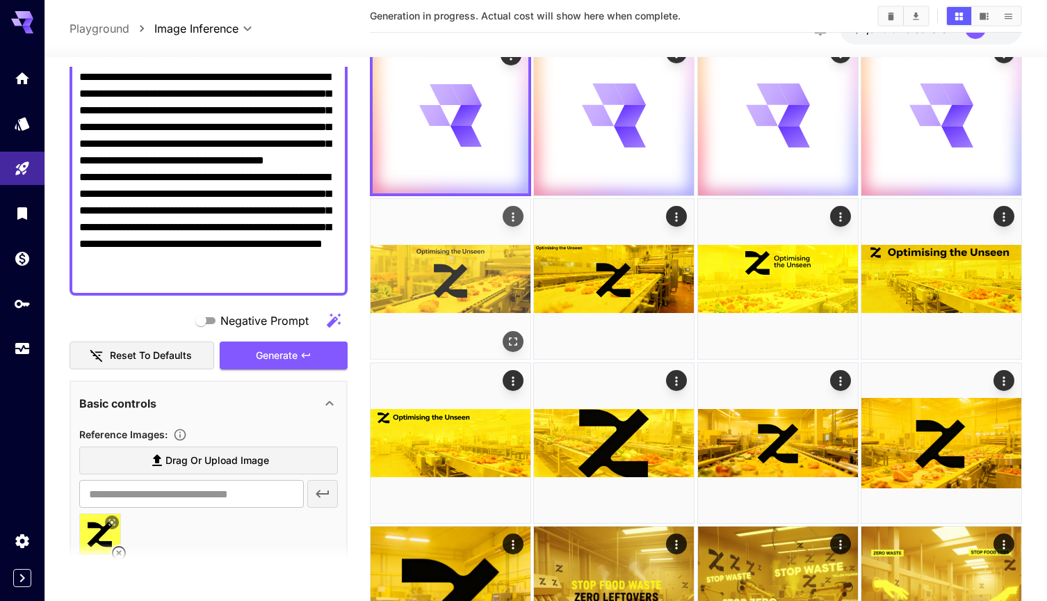
scroll to position [79, 0]
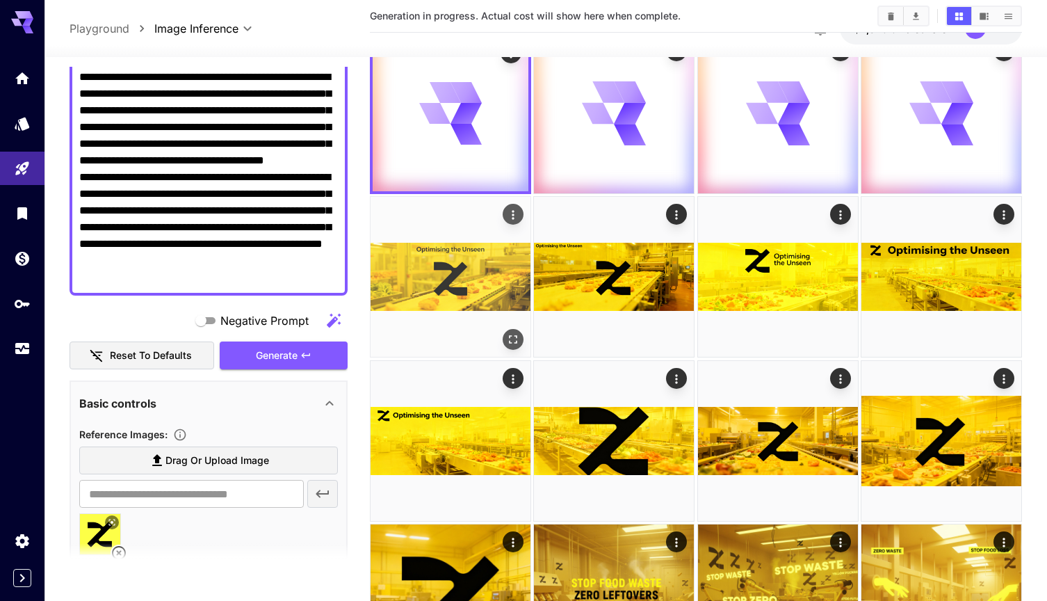
click at [482, 275] on img at bounding box center [451, 277] width 160 height 160
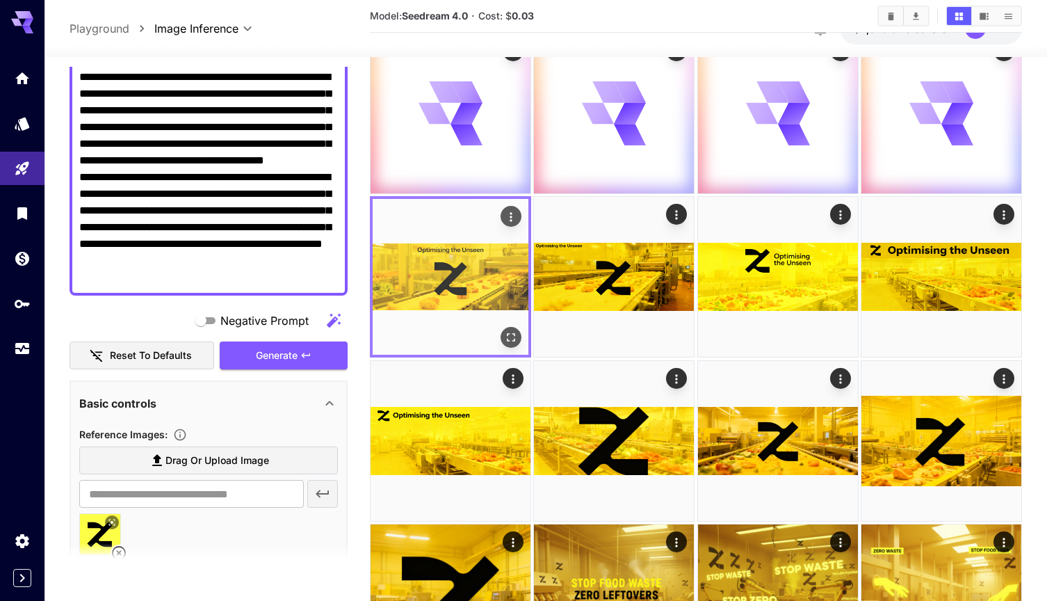
click at [523, 336] on img at bounding box center [451, 277] width 156 height 156
click at [510, 340] on icon "Open in fullscreen" at bounding box center [511, 337] width 14 height 14
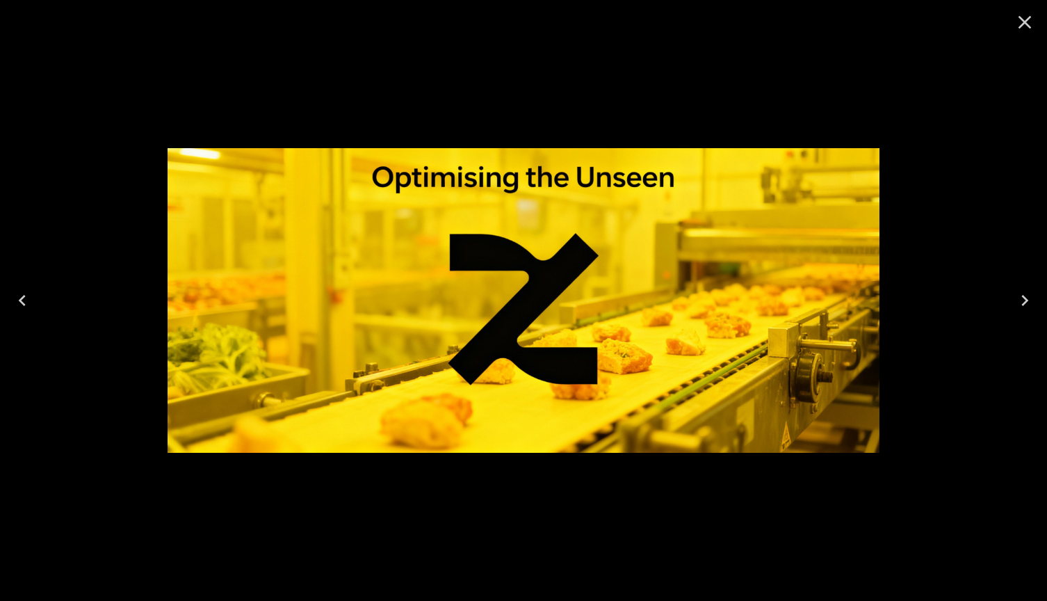
click at [1026, 301] on icon "Next" at bounding box center [1024, 300] width 7 height 11
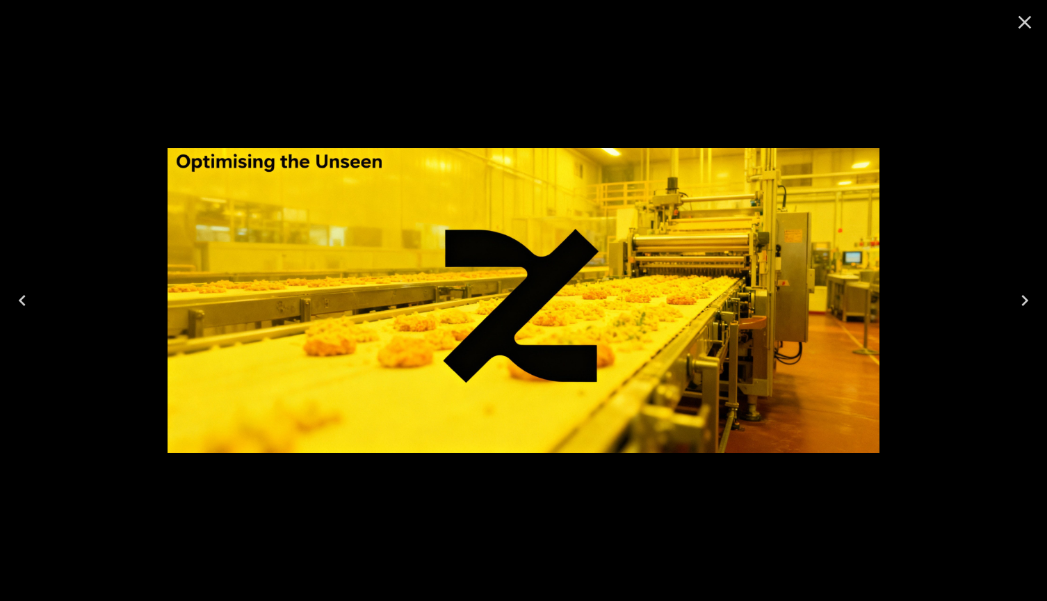
click at [1026, 301] on icon "Next" at bounding box center [1024, 300] width 7 height 11
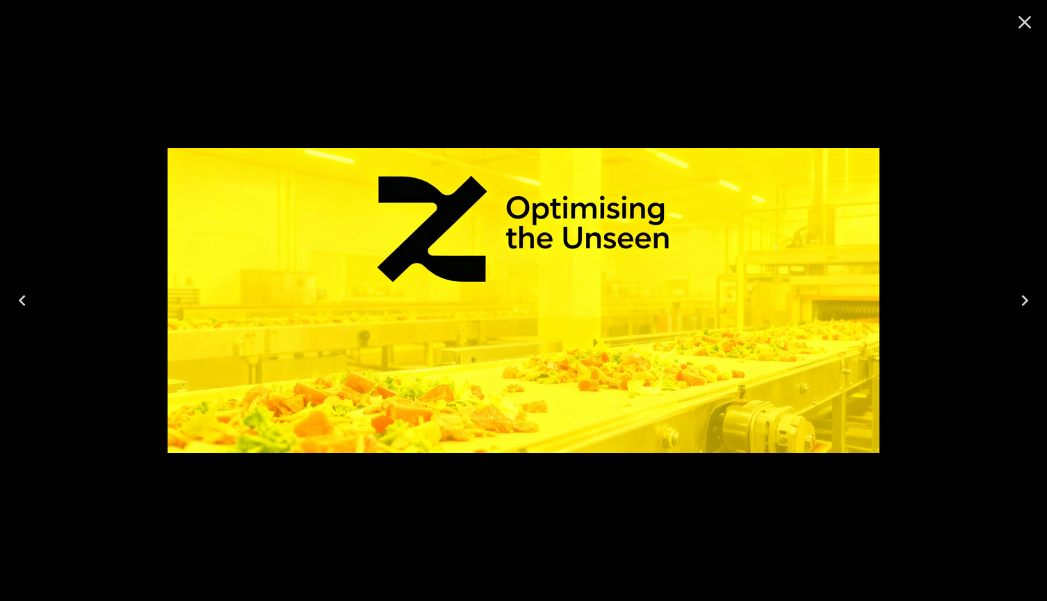
click at [1026, 301] on icon "Next" at bounding box center [1024, 300] width 7 height 11
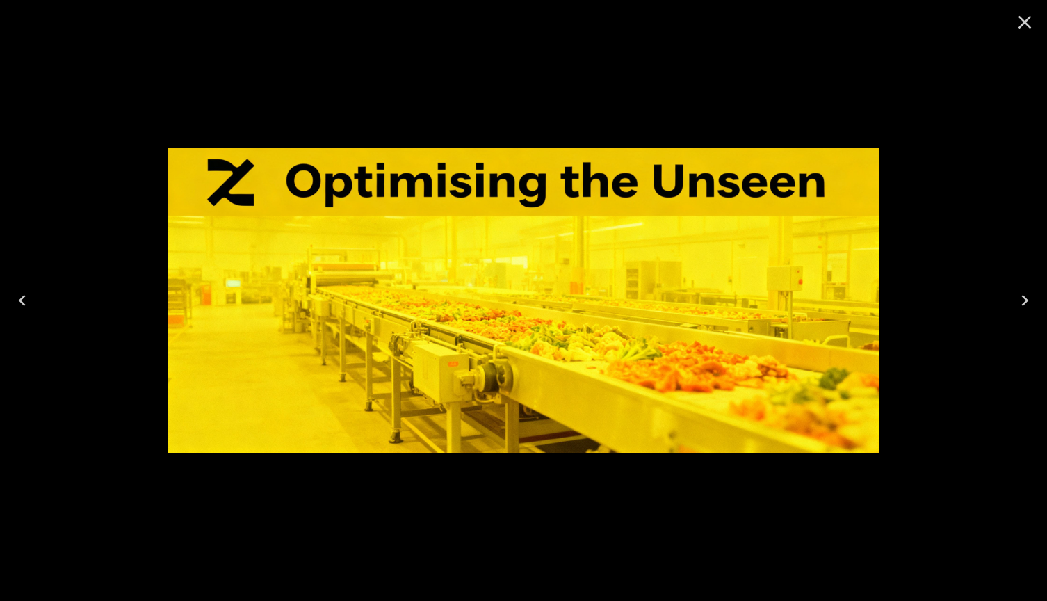
click at [1024, 17] on icon "Close" at bounding box center [1025, 22] width 22 height 22
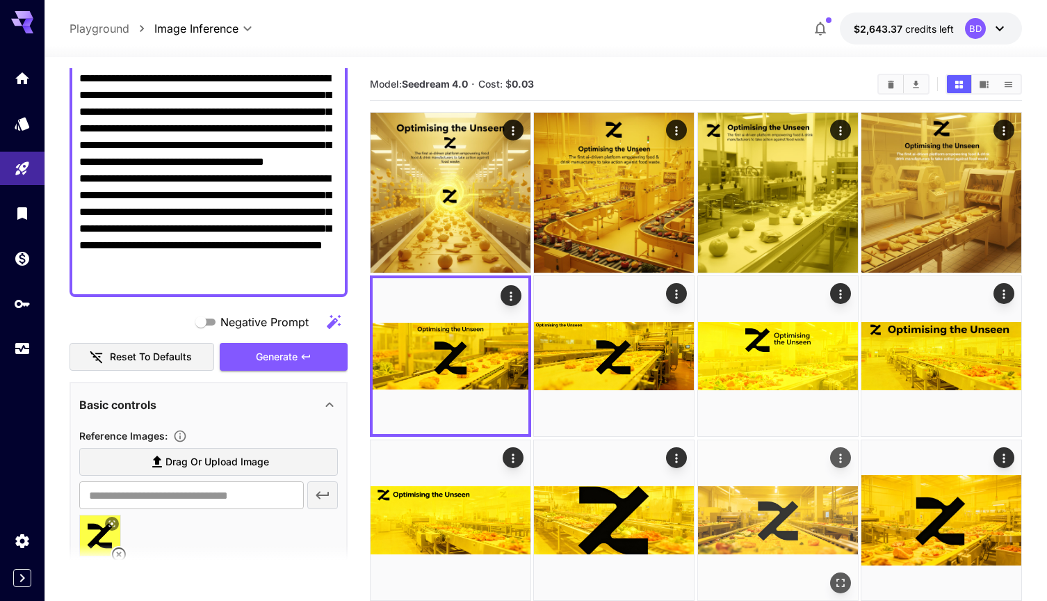
scroll to position [0, 0]
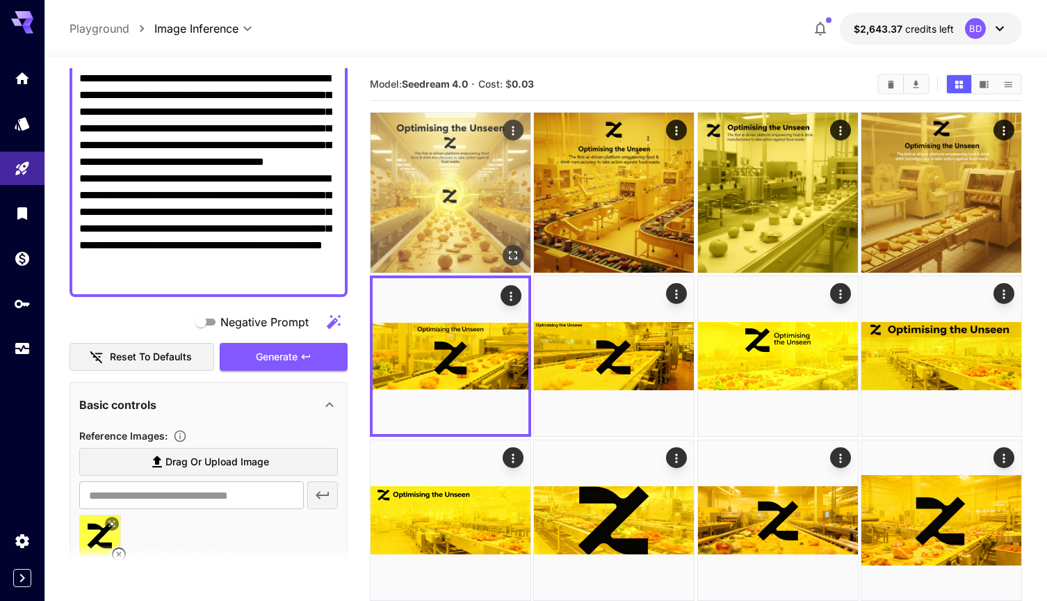
click at [473, 202] on img at bounding box center [451, 193] width 160 height 160
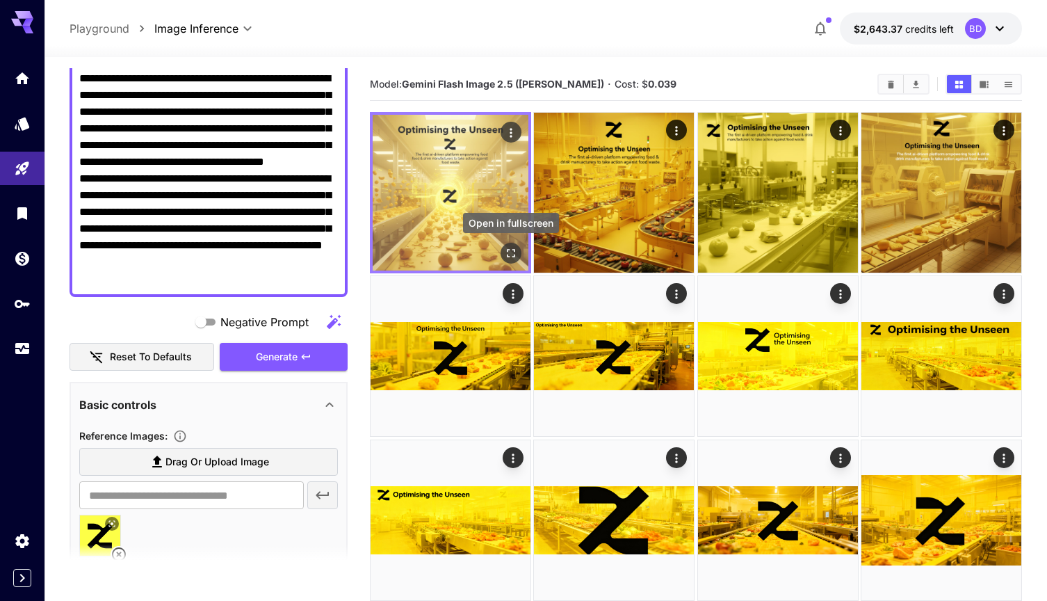
click at [519, 253] on button "Open in fullscreen" at bounding box center [511, 253] width 21 height 21
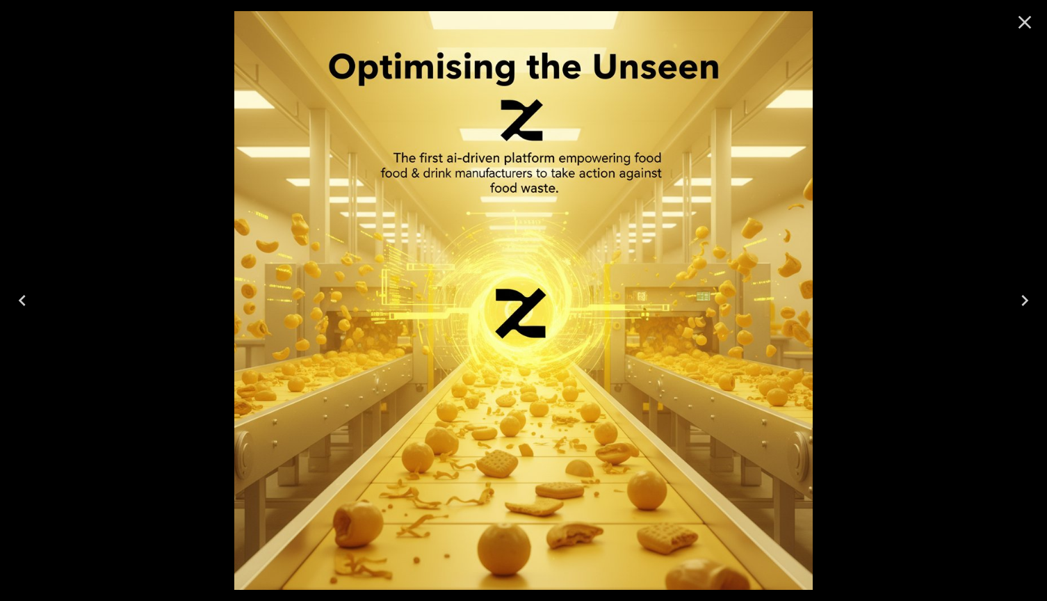
click at [1026, 24] on icon "Close" at bounding box center [1024, 22] width 13 height 13
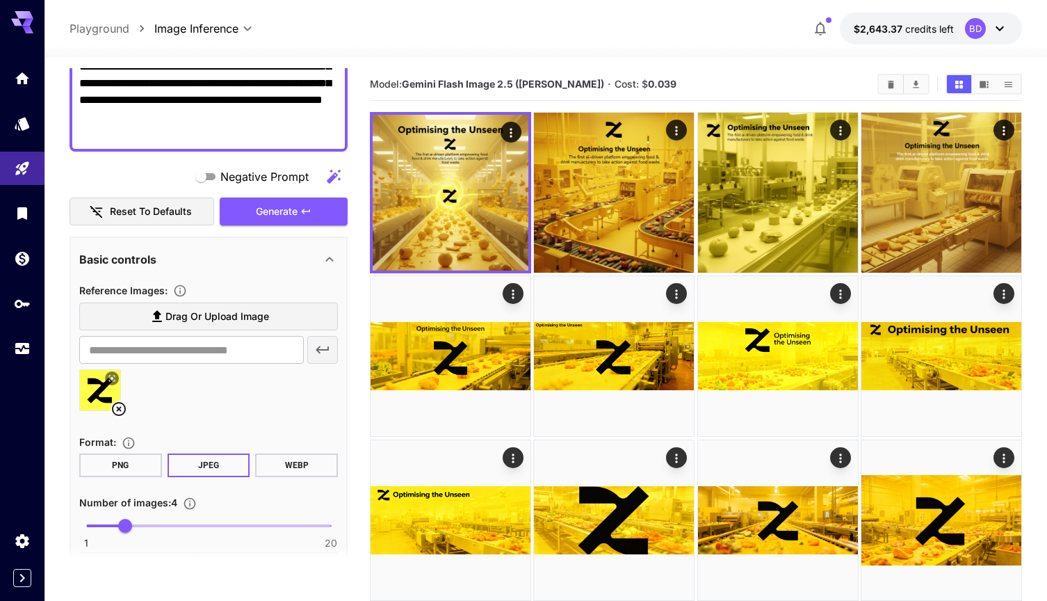
scroll to position [317, 0]
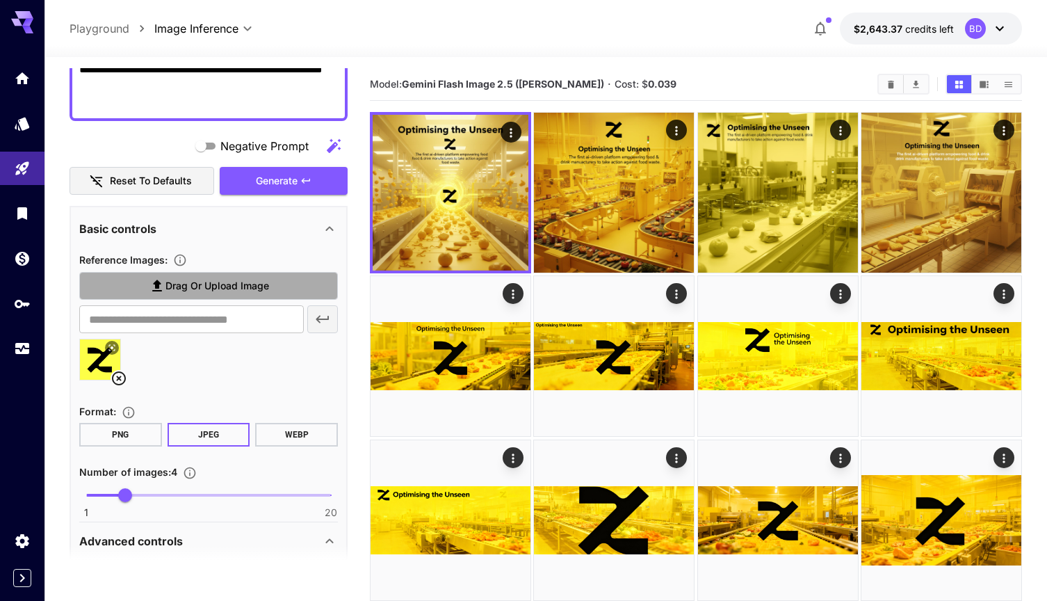
click at [193, 285] on span "Drag or upload image" at bounding box center [217, 285] width 104 height 17
click at [0, 0] on input "Drag or upload image" at bounding box center [0, 0] width 0 height 0
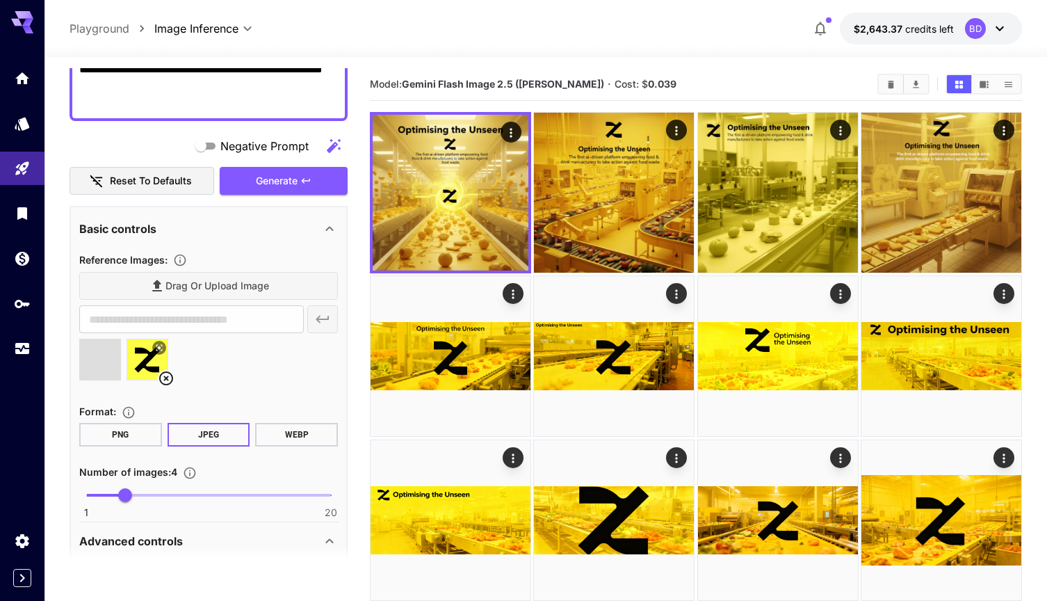
type input "**********"
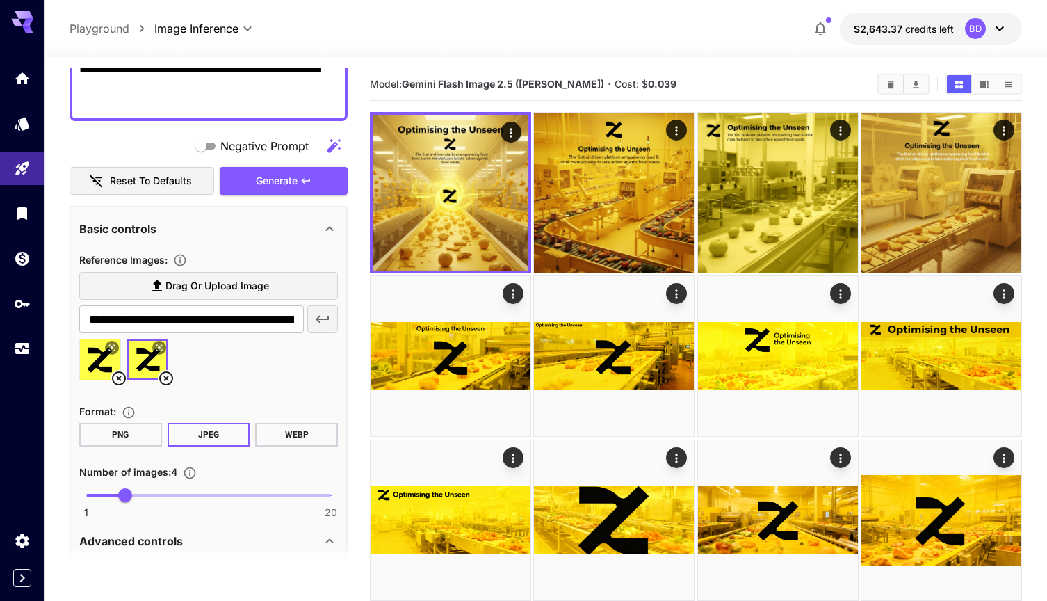
click at [165, 376] on icon at bounding box center [166, 378] width 14 height 14
click at [118, 377] on icon at bounding box center [119, 378] width 14 height 14
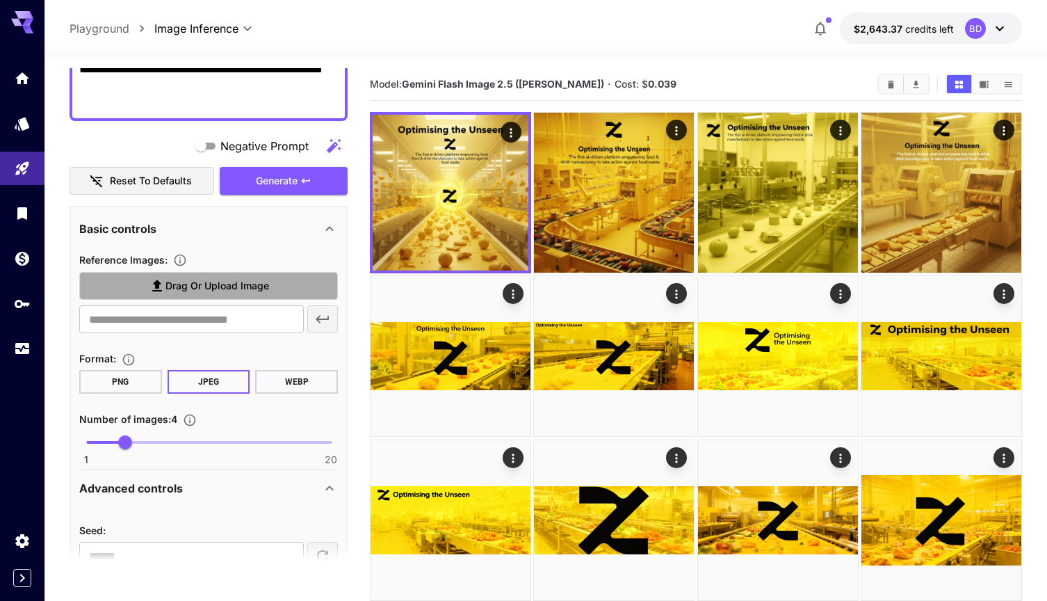
click at [257, 289] on span "Drag or upload image" at bounding box center [217, 285] width 104 height 17
click at [0, 0] on input "Drag or upload image" at bounding box center [0, 0] width 0 height 0
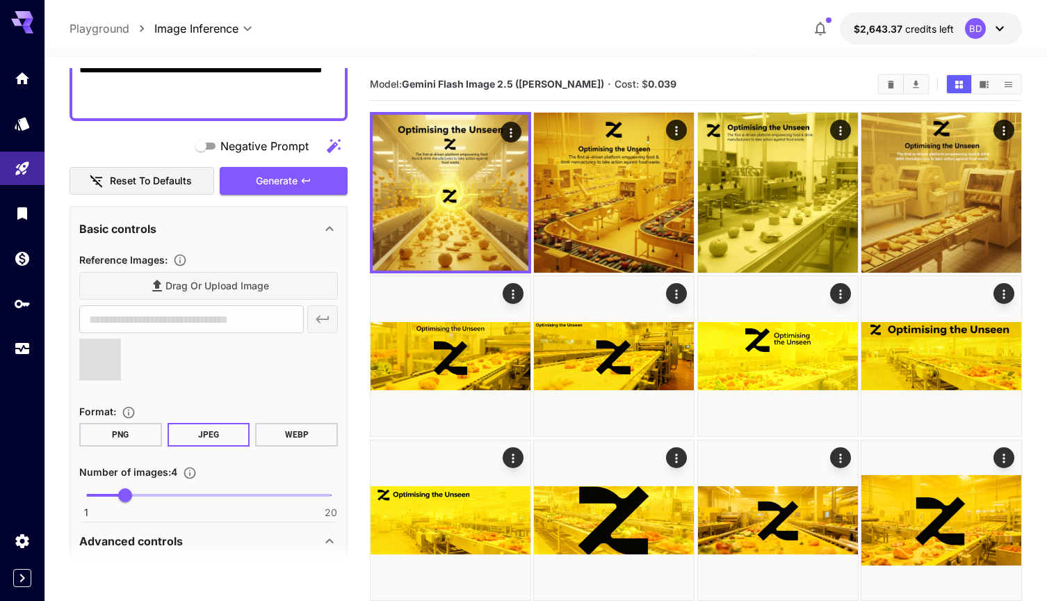
type input "**********"
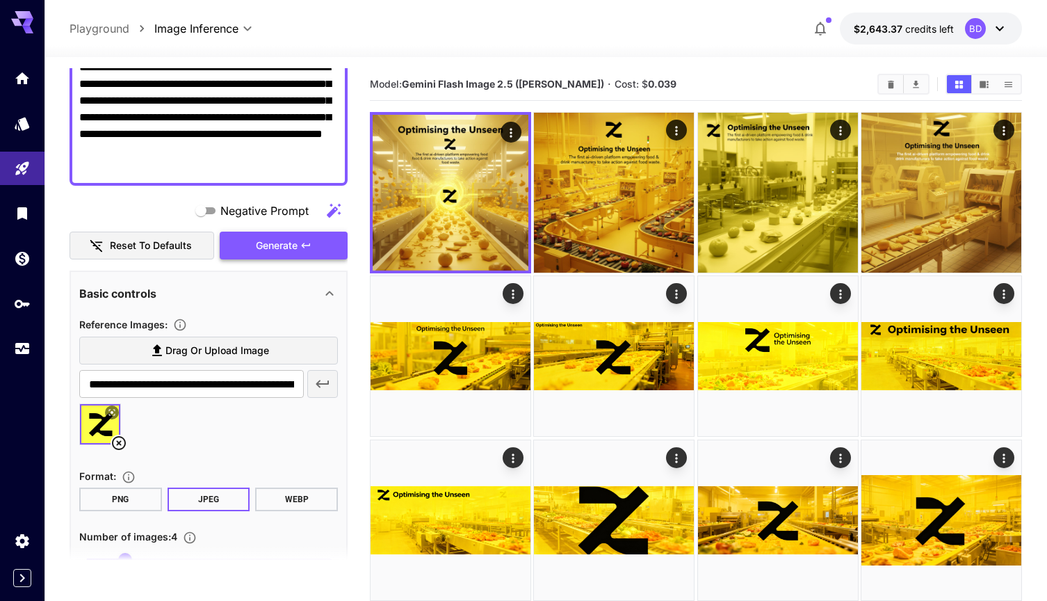
scroll to position [234, 0]
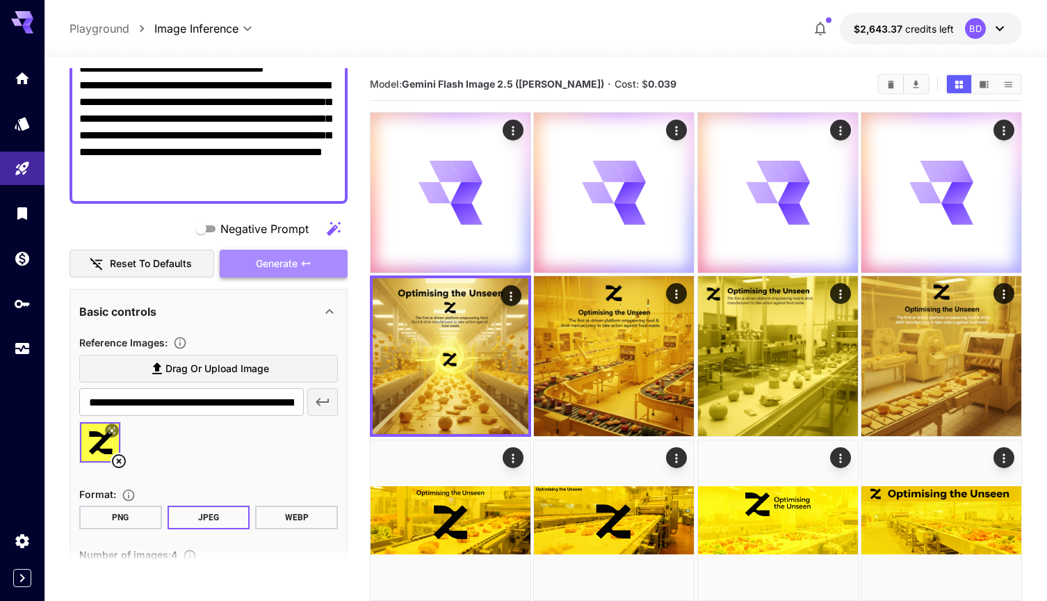
click at [282, 263] on span "Generate" at bounding box center [277, 263] width 42 height 17
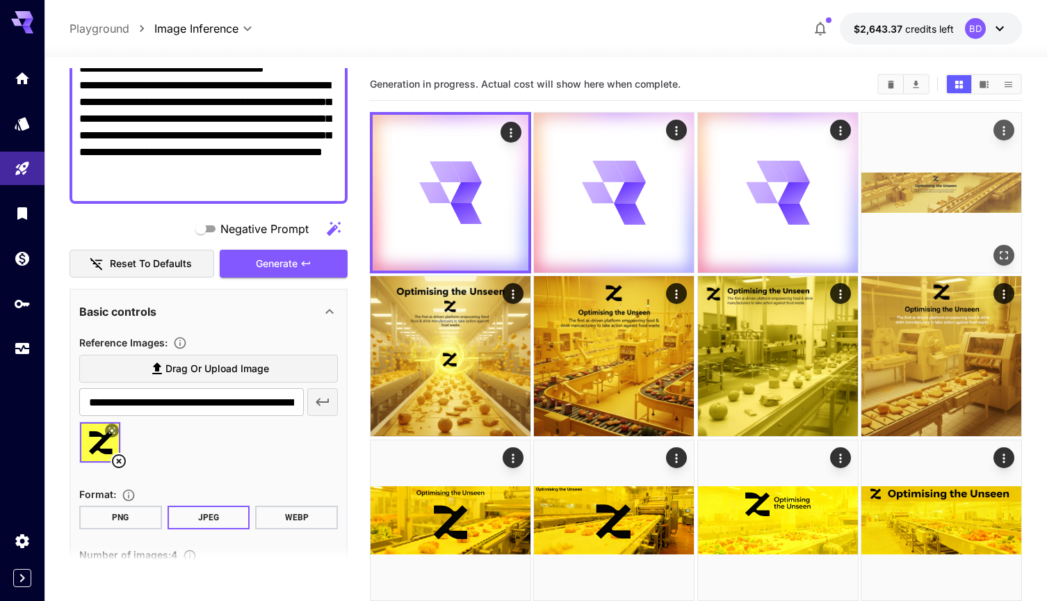
click at [1006, 254] on icon "Open in fullscreen" at bounding box center [1004, 255] width 14 height 14
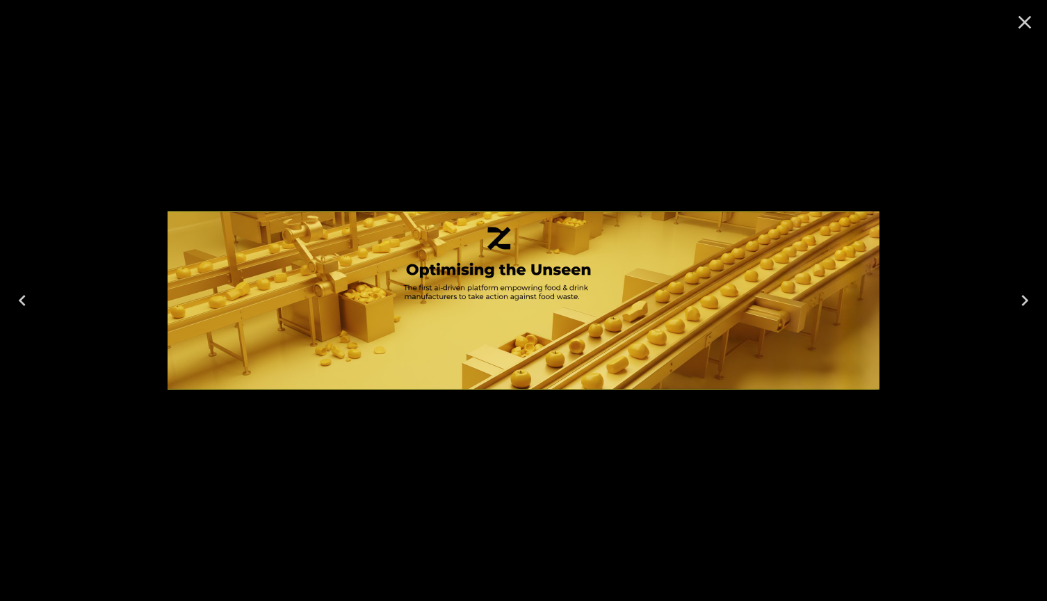
click at [1023, 22] on icon "Close" at bounding box center [1025, 22] width 22 height 22
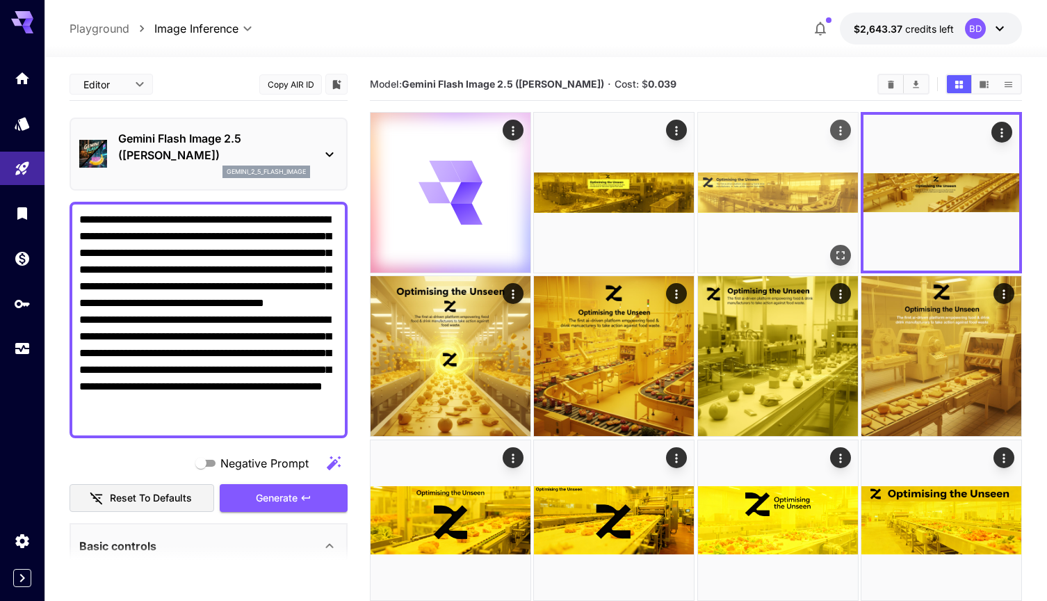
scroll to position [234, 0]
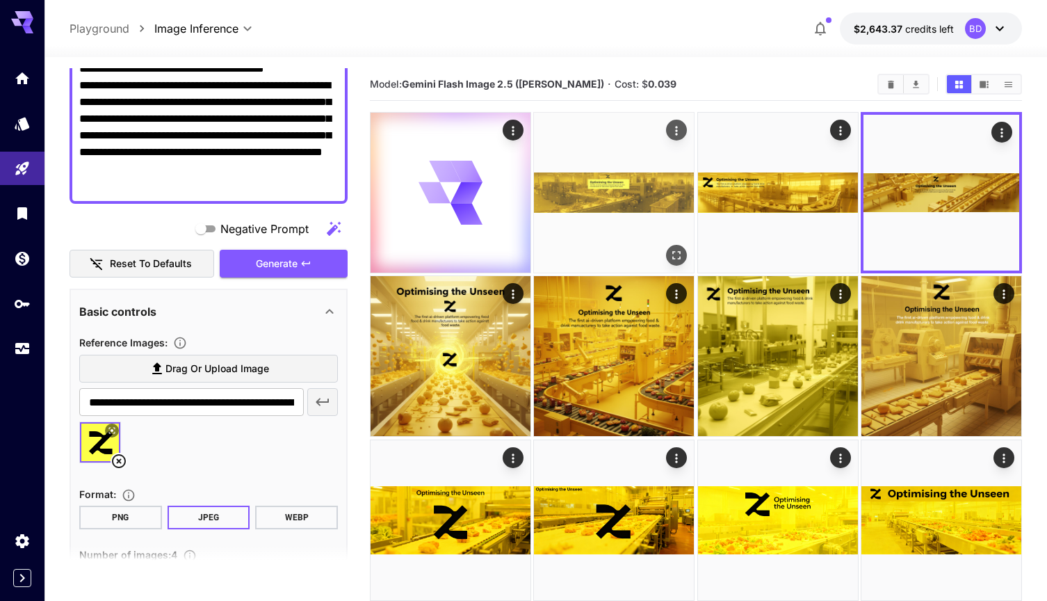
click at [653, 209] on img at bounding box center [614, 193] width 160 height 160
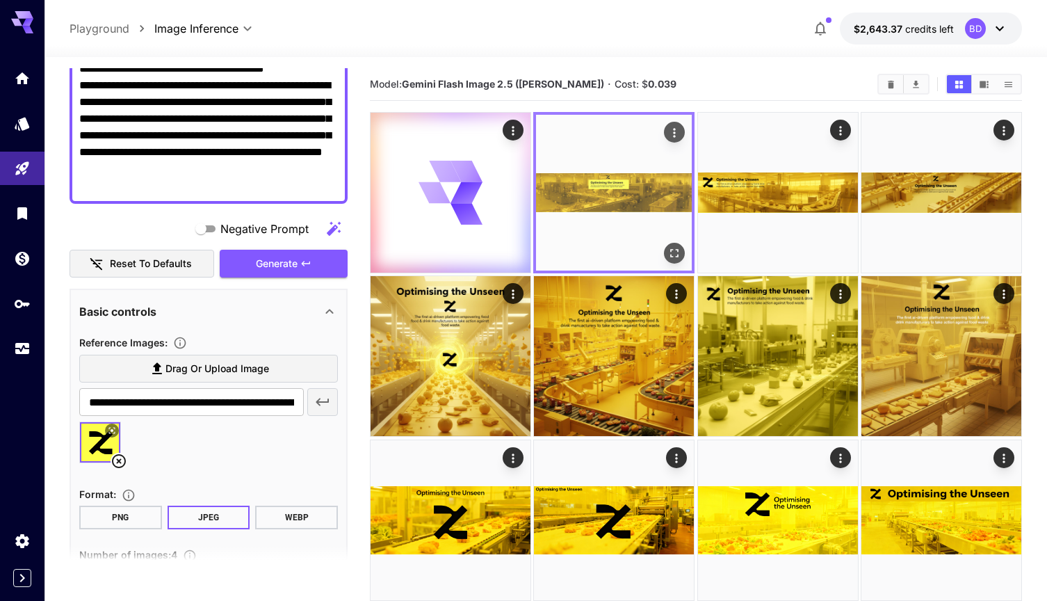
click at [672, 250] on icon "Open in fullscreen" at bounding box center [674, 253] width 14 height 14
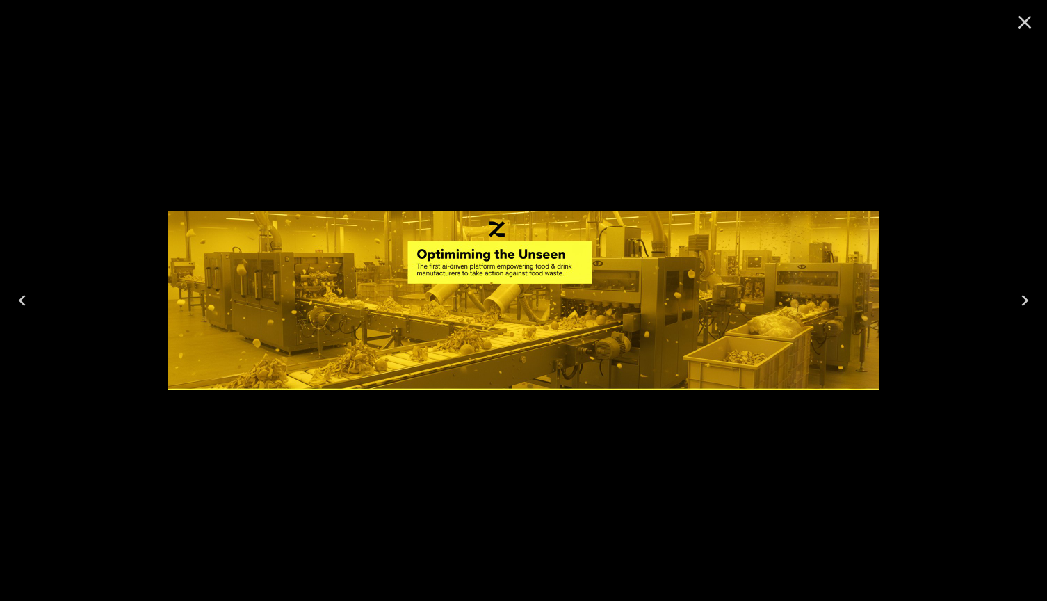
click at [1027, 306] on icon "Next" at bounding box center [1025, 300] width 22 height 22
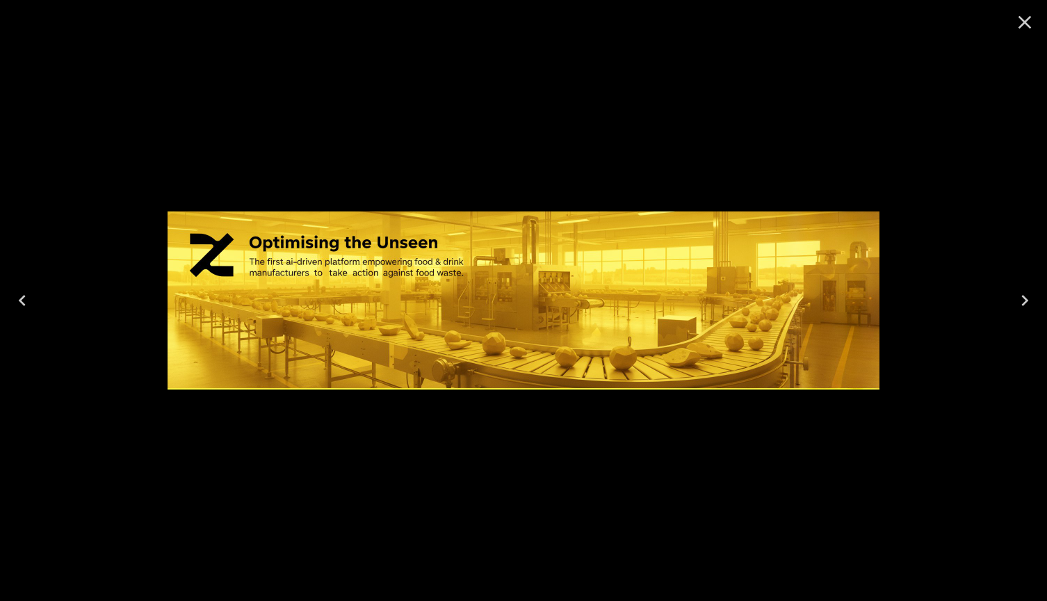
click at [1022, 21] on icon "Close" at bounding box center [1025, 22] width 22 height 22
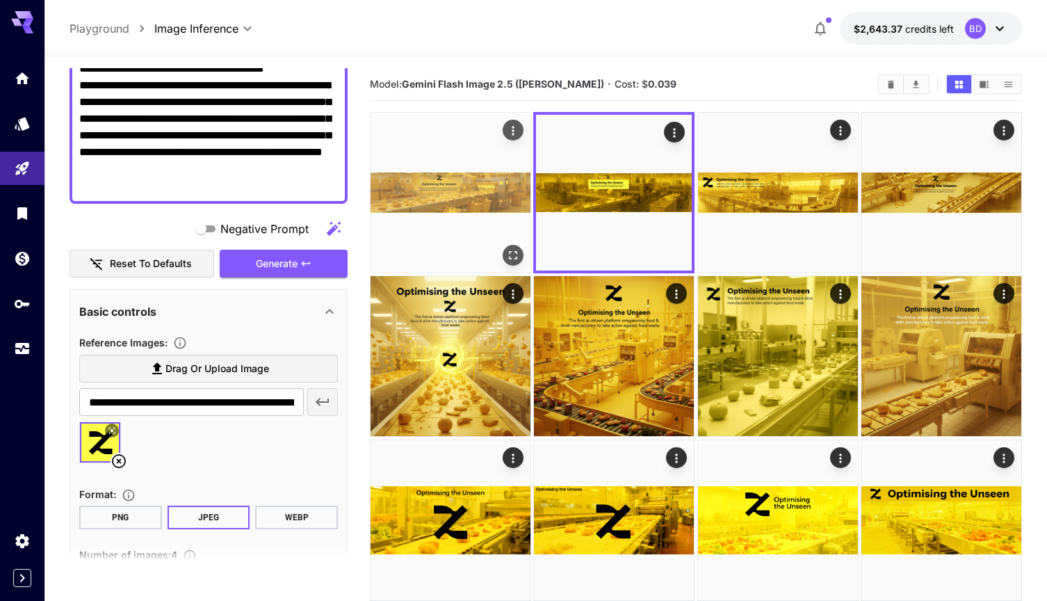
click at [471, 204] on img at bounding box center [451, 193] width 160 height 160
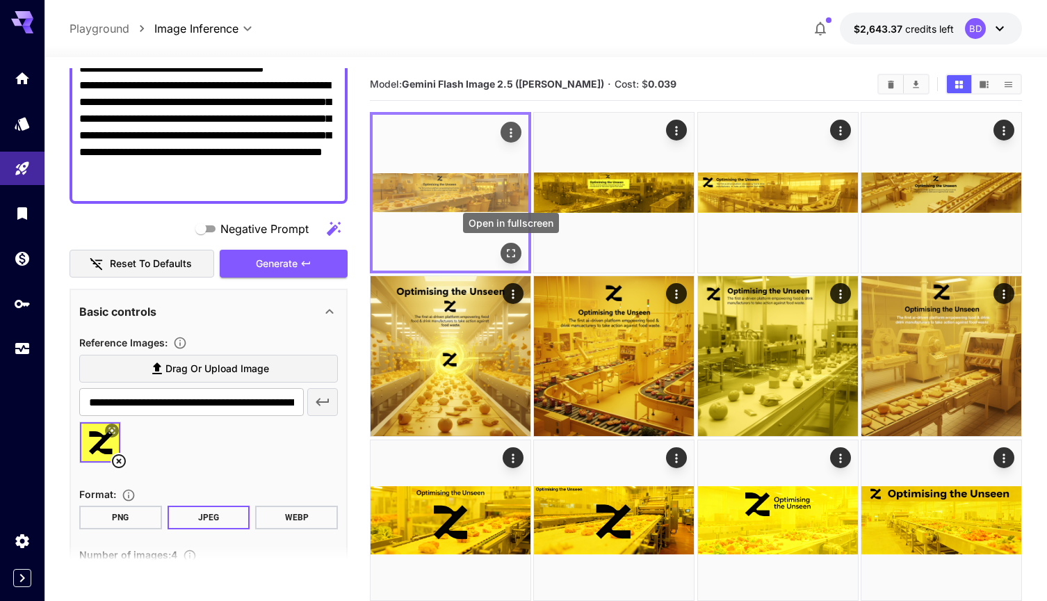
click at [516, 256] on icon "Open in fullscreen" at bounding box center [511, 253] width 14 height 14
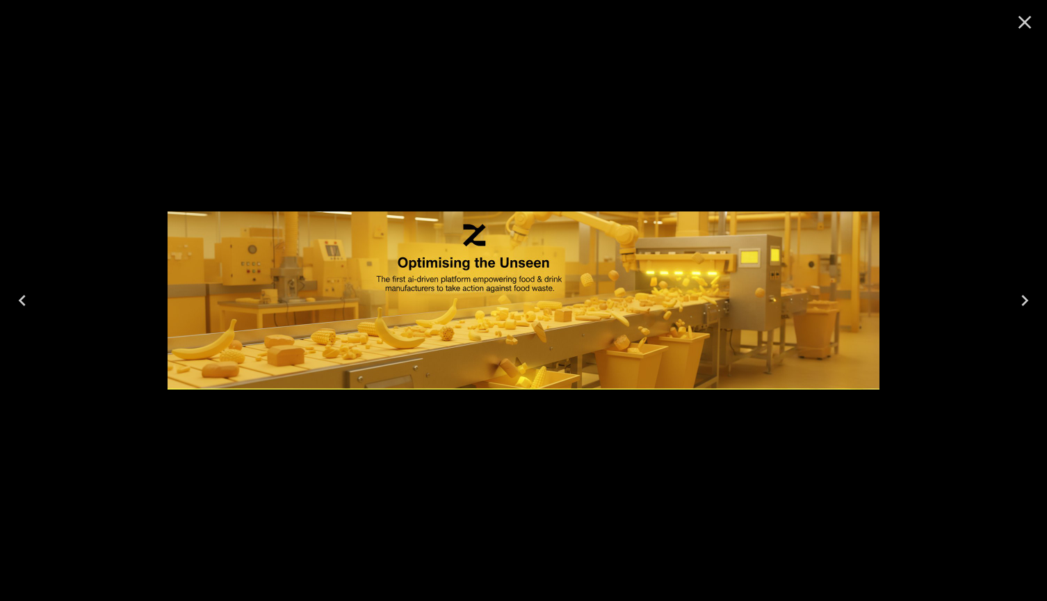
click at [1031, 23] on icon "Close" at bounding box center [1025, 22] width 22 height 22
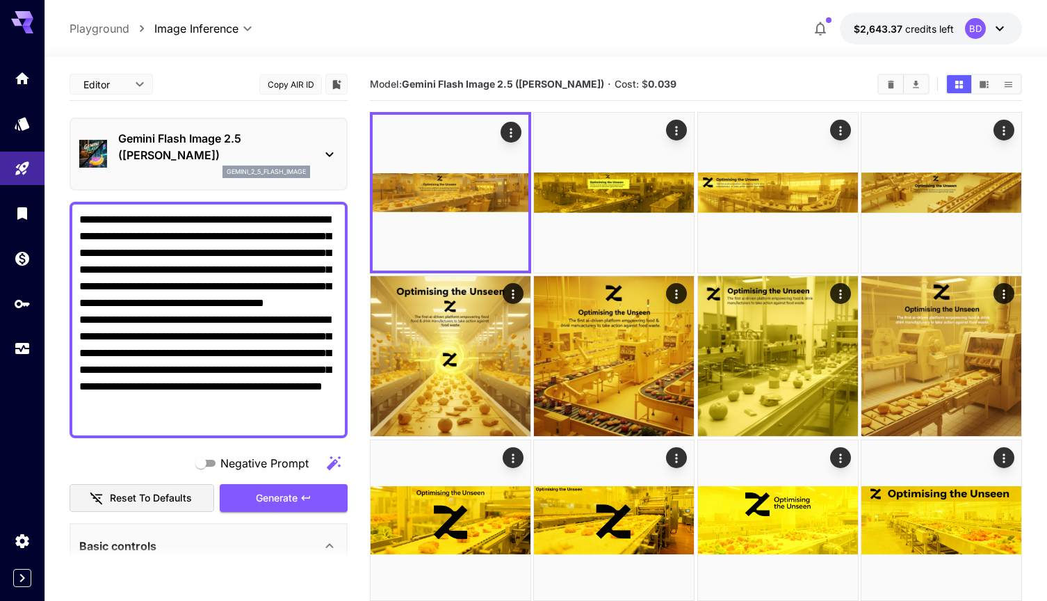
scroll to position [0, 0]
click at [270, 140] on p "Gemini Flash Image 2.5 ([PERSON_NAME])" at bounding box center [214, 146] width 192 height 33
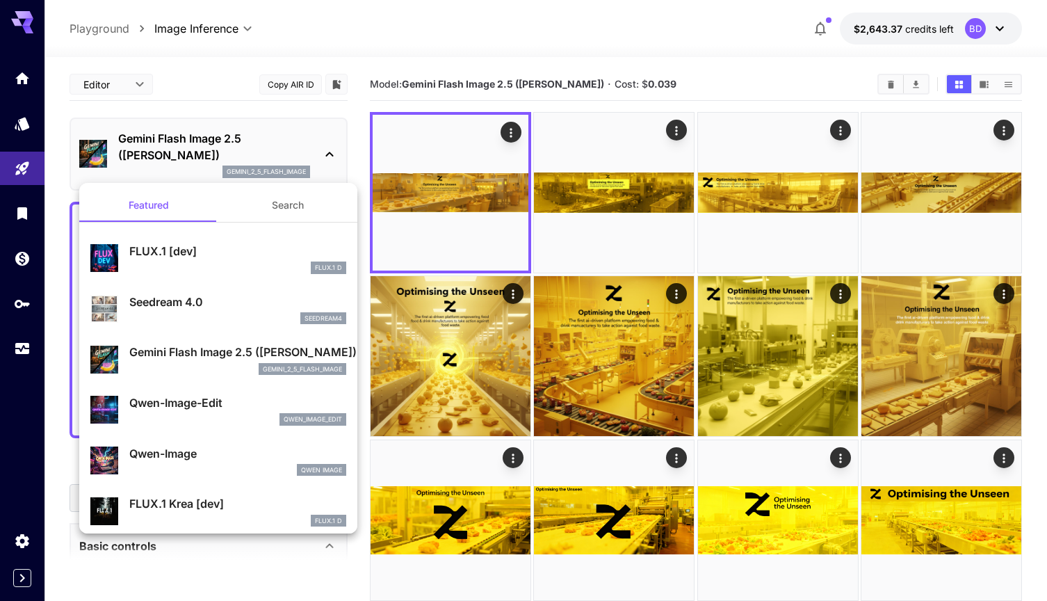
click at [364, 167] on div at bounding box center [523, 300] width 1047 height 601
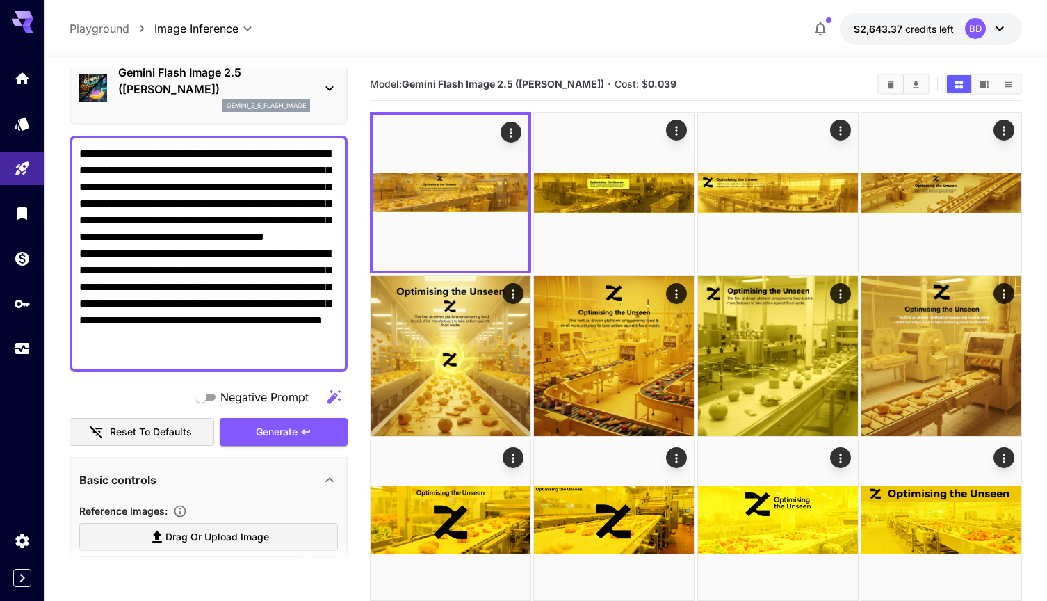
scroll to position [70, 0]
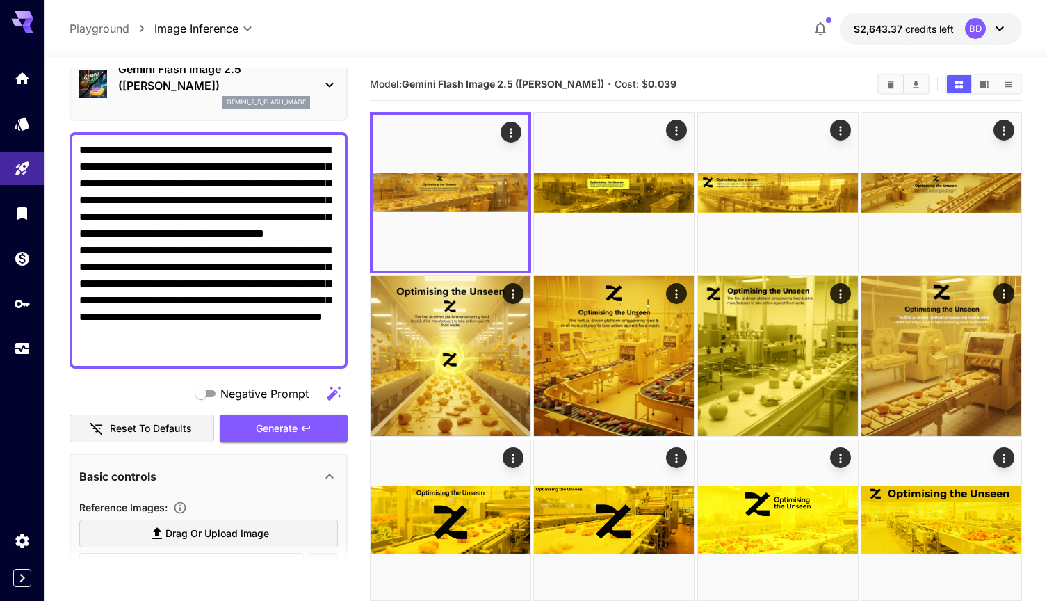
click at [293, 348] on textarea "**********" at bounding box center [208, 250] width 259 height 217
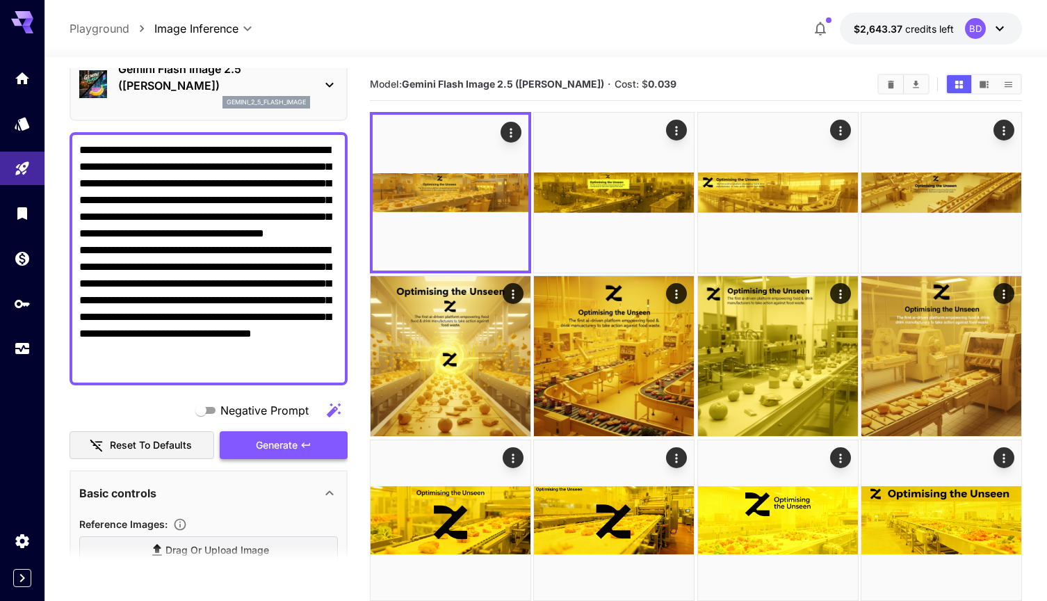
type textarea "**********"
click at [309, 440] on icon "button" at bounding box center [305, 444] width 11 height 11
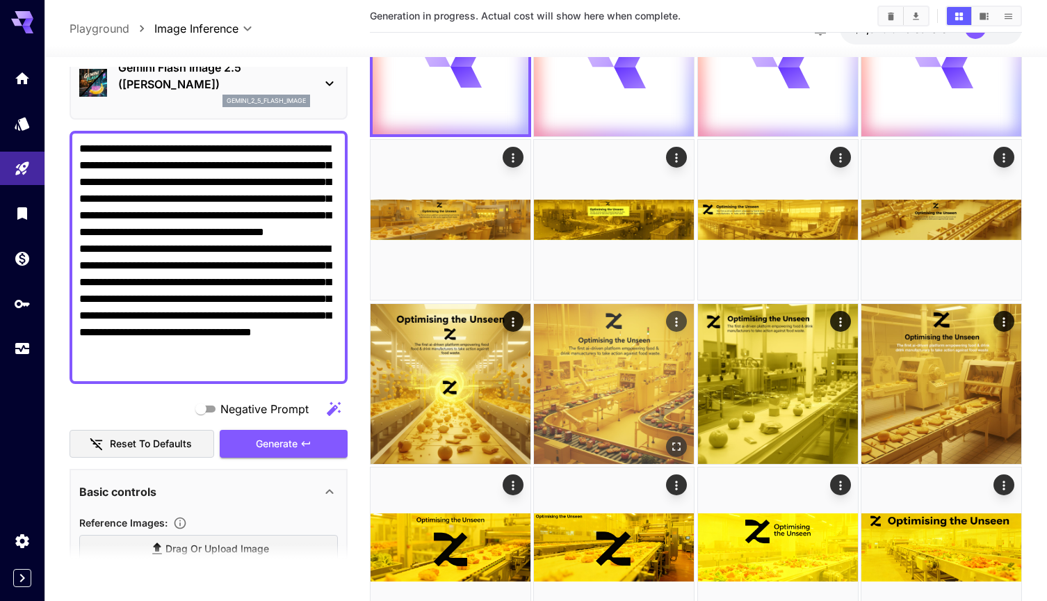
scroll to position [144, 0]
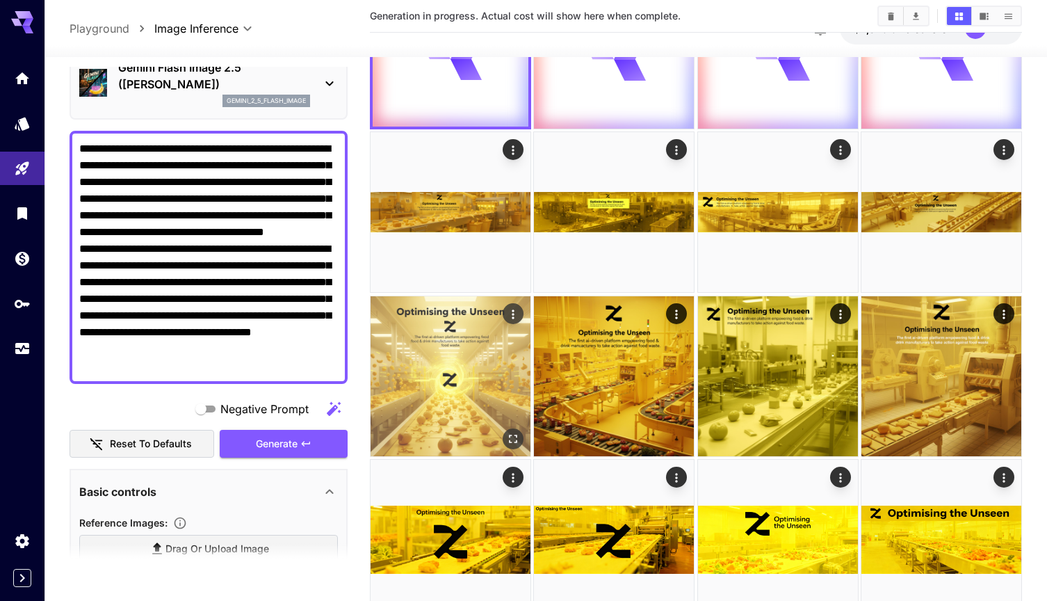
click at [468, 387] on img at bounding box center [451, 376] width 160 height 160
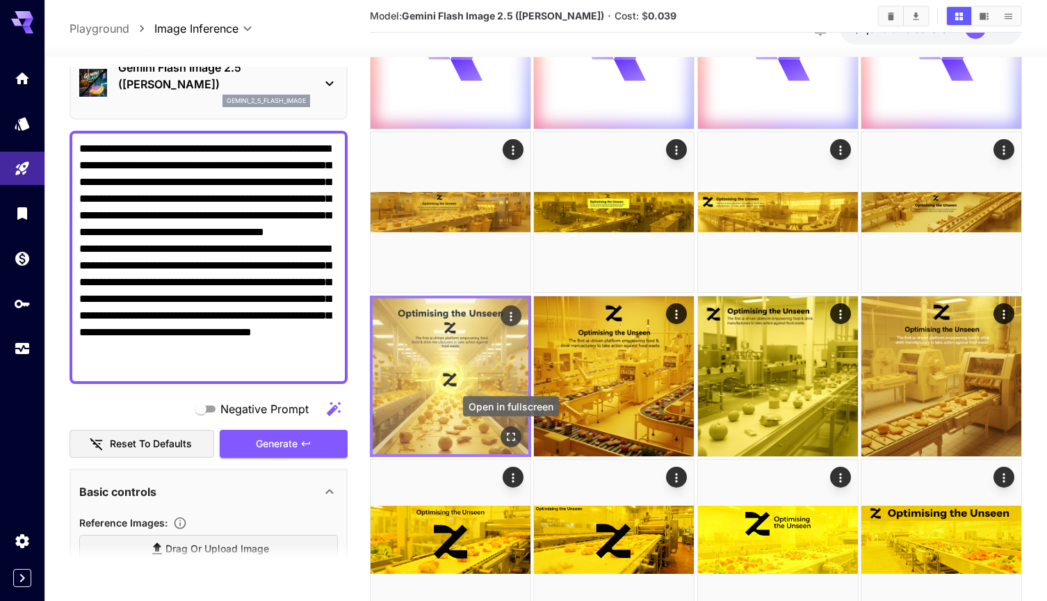
click at [512, 439] on icon "Open in fullscreen" at bounding box center [511, 437] width 14 height 14
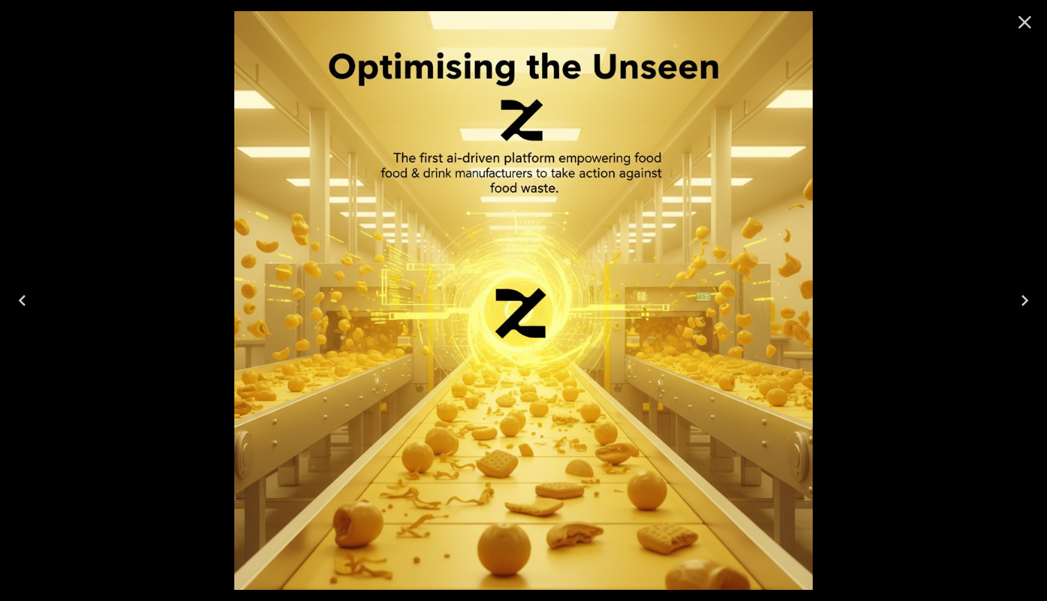
click at [1031, 25] on icon "Close" at bounding box center [1025, 22] width 22 height 22
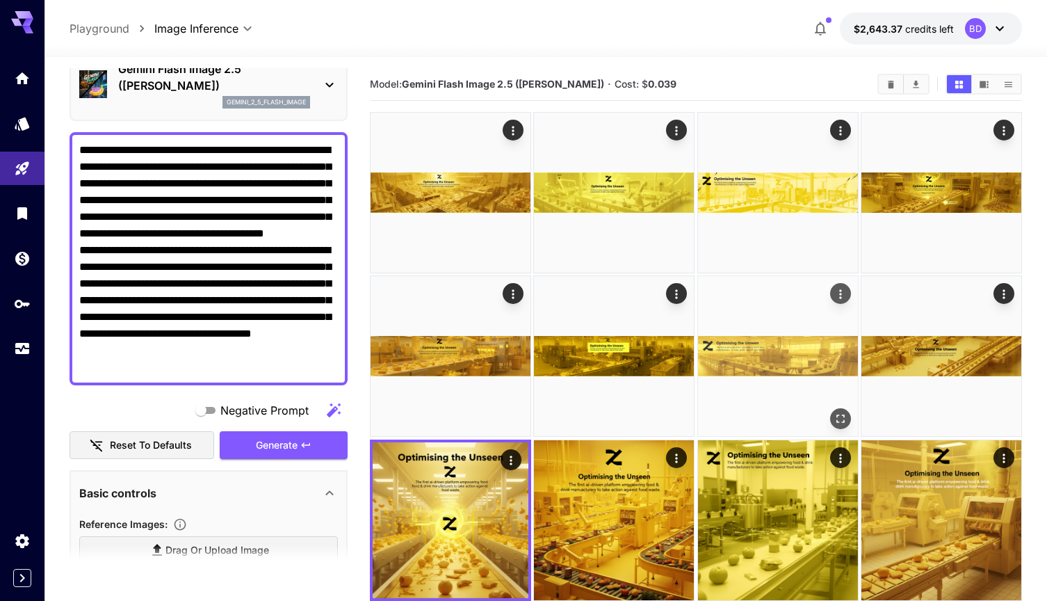
scroll to position [0, 0]
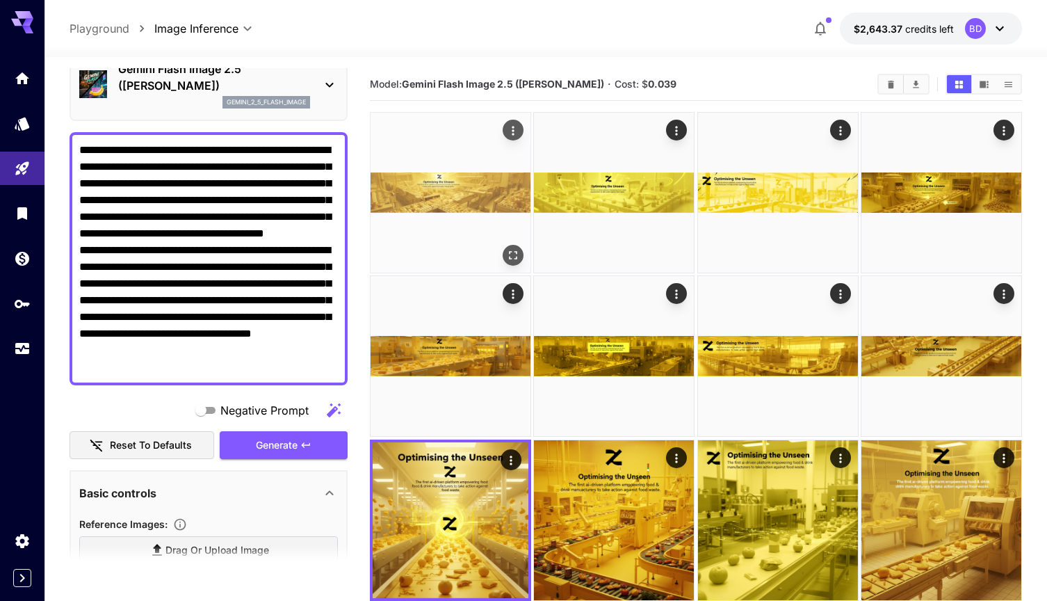
click at [455, 200] on img at bounding box center [451, 193] width 160 height 160
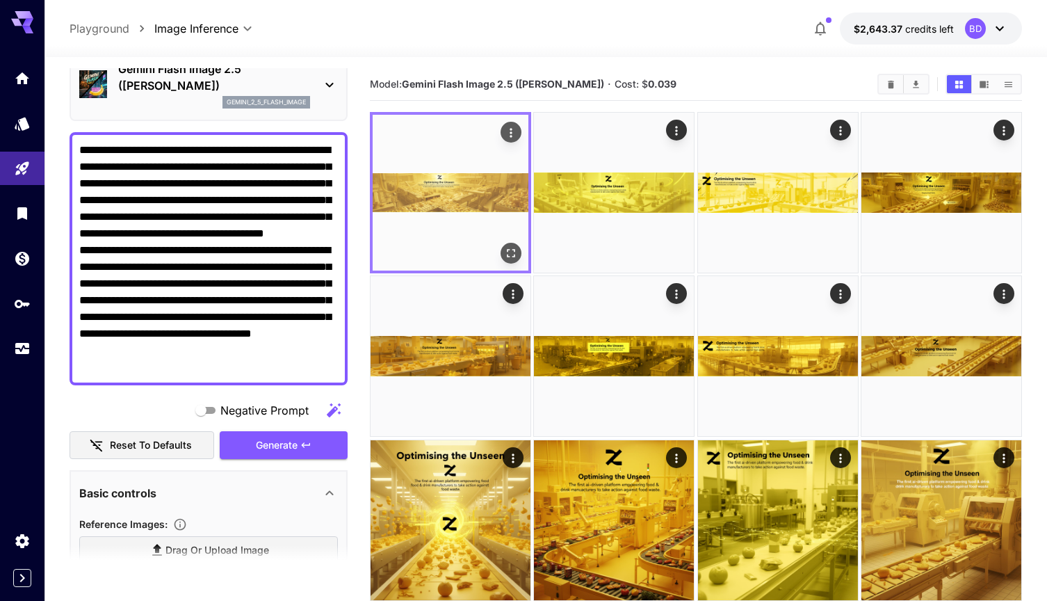
click at [514, 250] on icon "Open in fullscreen" at bounding box center [511, 253] width 8 height 8
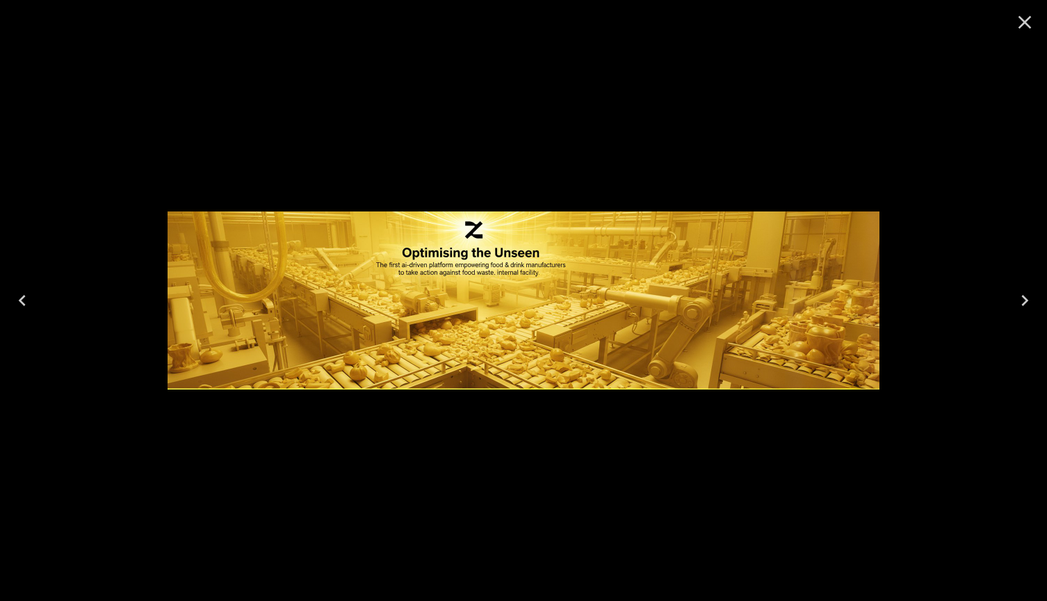
scroll to position [70, 0]
click at [1028, 295] on icon "Next" at bounding box center [1025, 300] width 22 height 22
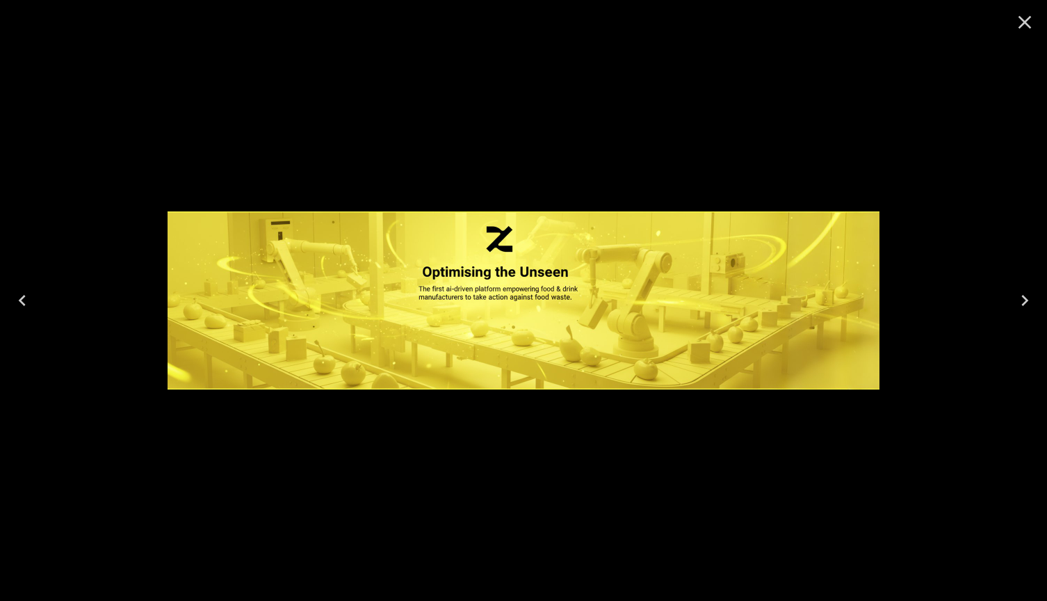
click at [1028, 295] on icon "Next" at bounding box center [1025, 300] width 22 height 22
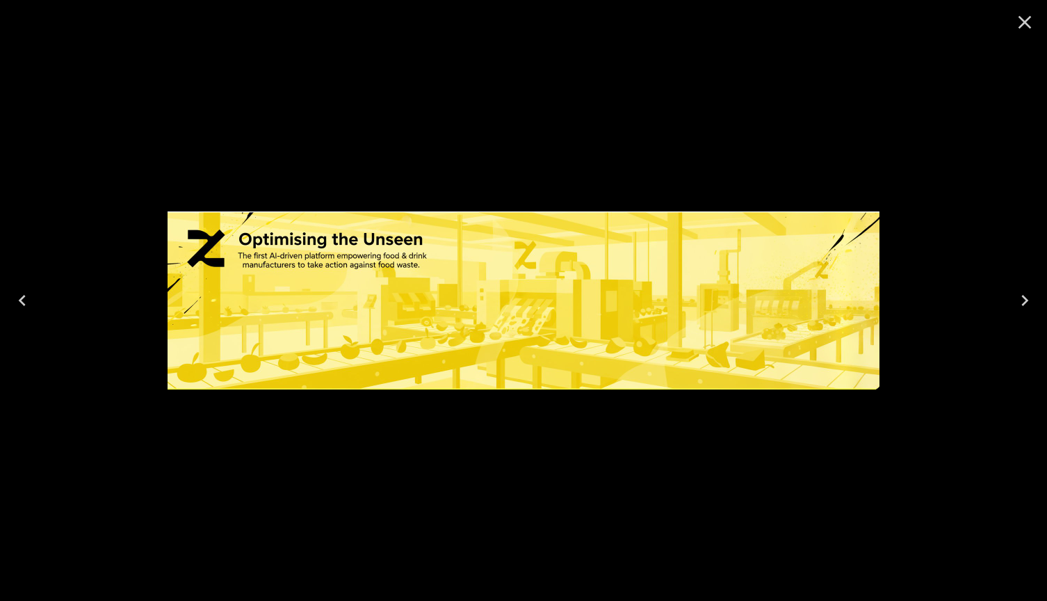
click at [1025, 20] on icon "Close" at bounding box center [1025, 22] width 22 height 22
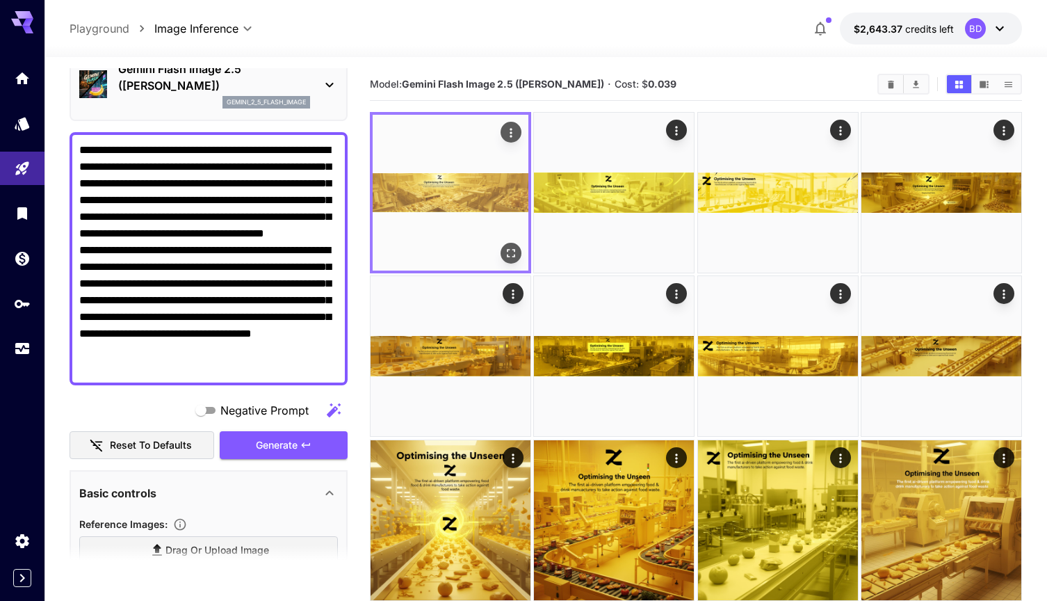
click at [494, 213] on img at bounding box center [451, 193] width 156 height 156
click at [516, 253] on icon "Open in fullscreen" at bounding box center [511, 253] width 14 height 14
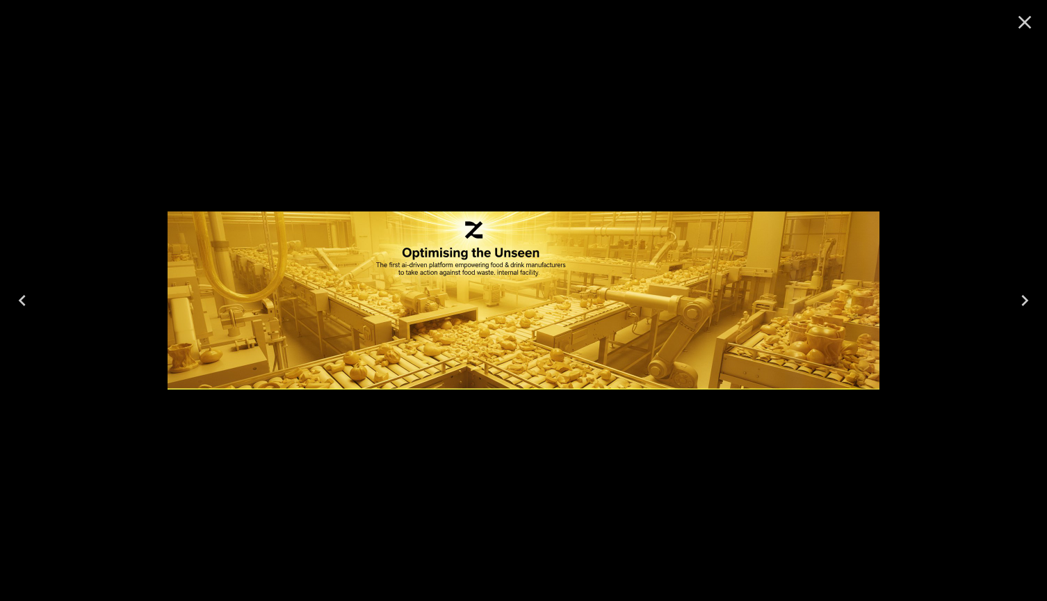
click at [1026, 300] on icon "Next" at bounding box center [1024, 300] width 7 height 11
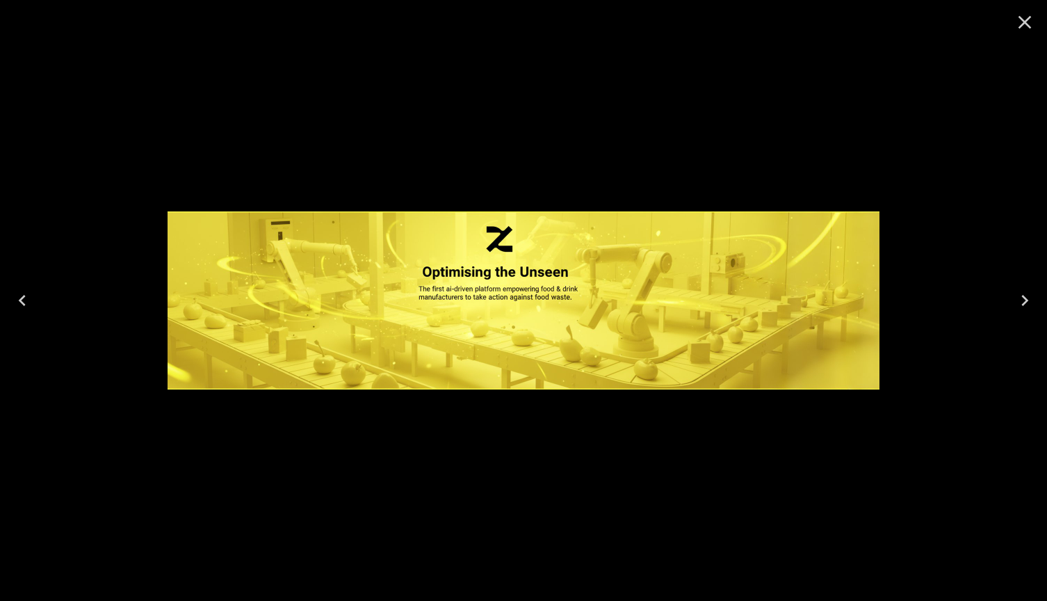
click at [1026, 300] on icon "Next" at bounding box center [1024, 300] width 7 height 11
